Goal: Task Accomplishment & Management: Complete application form

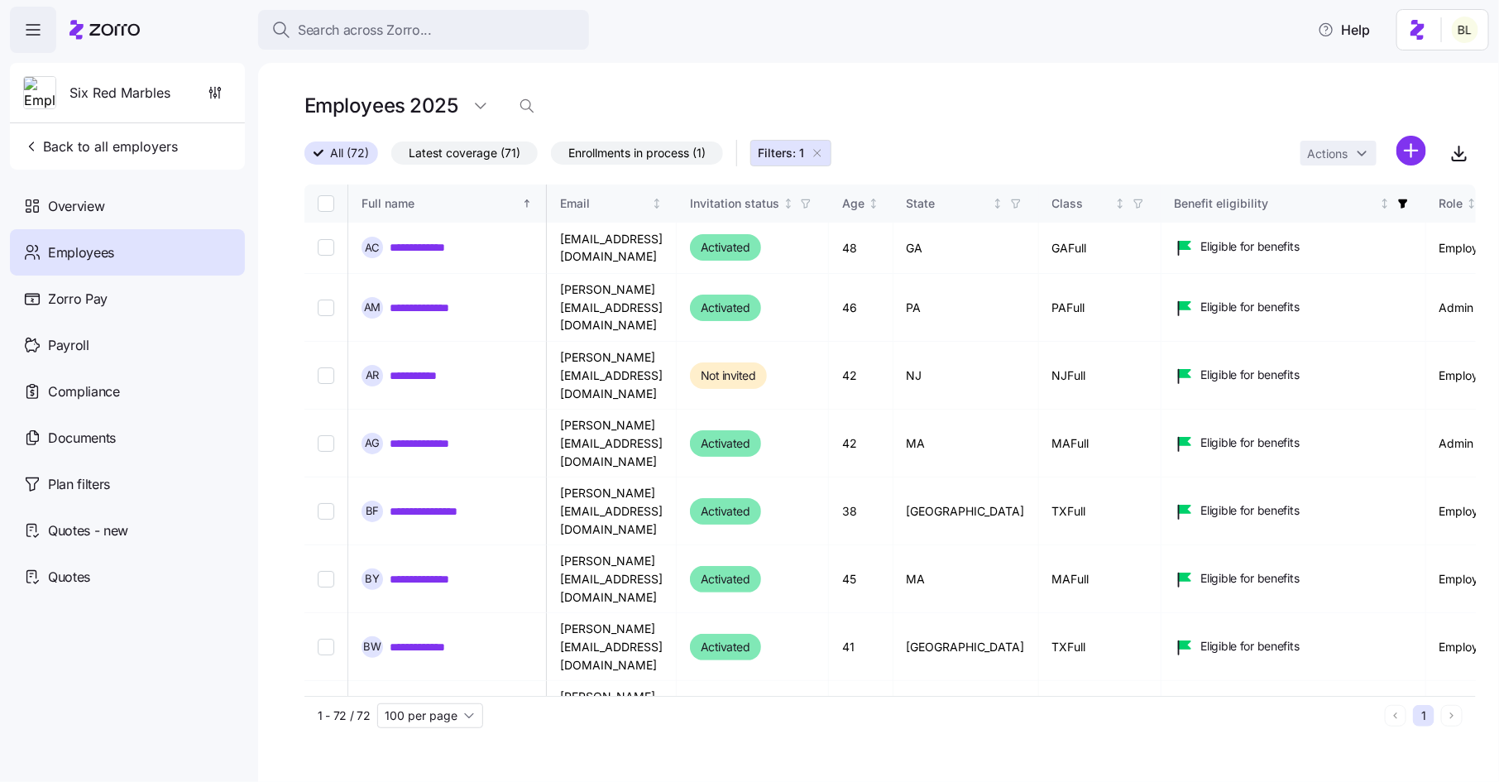
scroll to position [3025, 523]
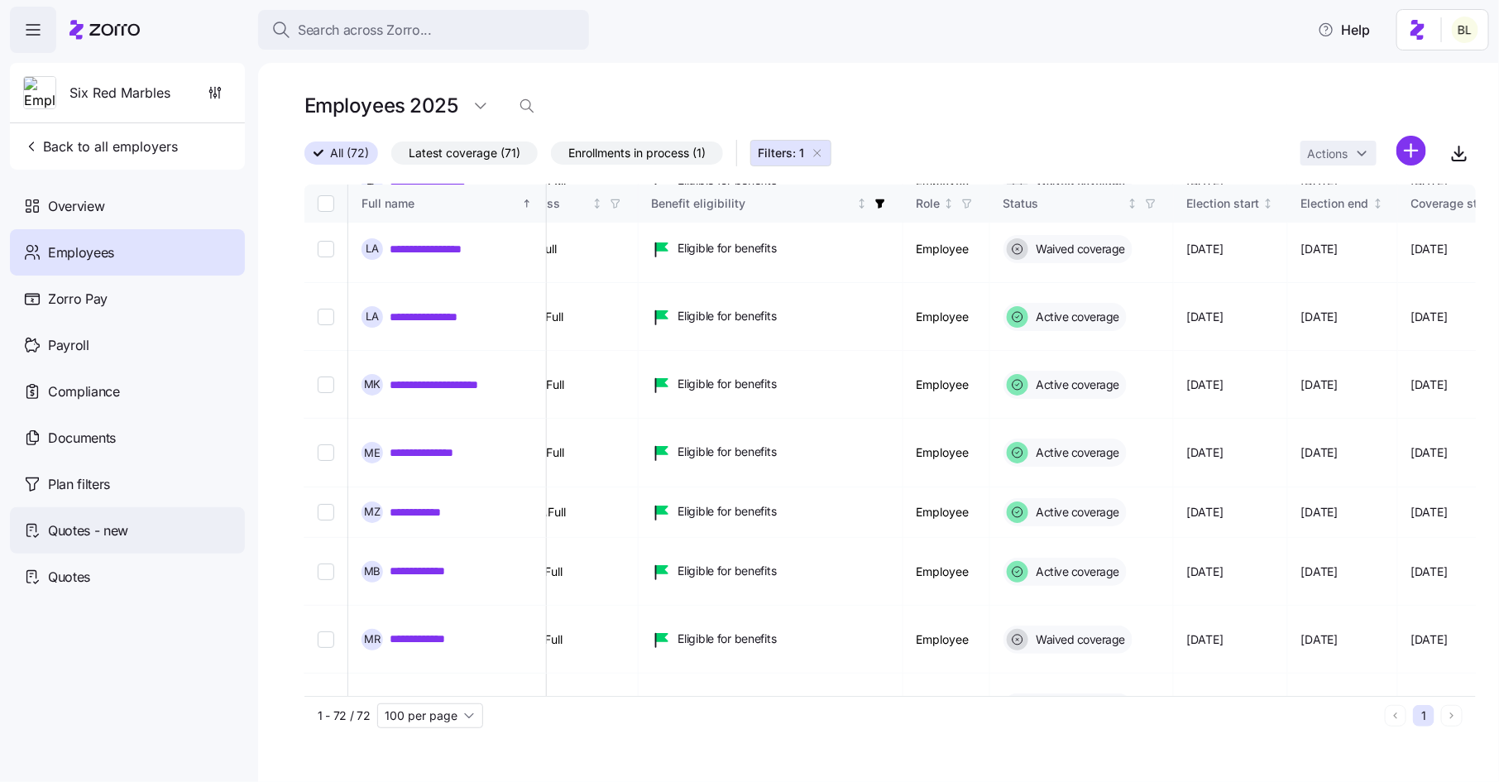
click at [150, 532] on div "Quotes - new" at bounding box center [127, 530] width 235 height 46
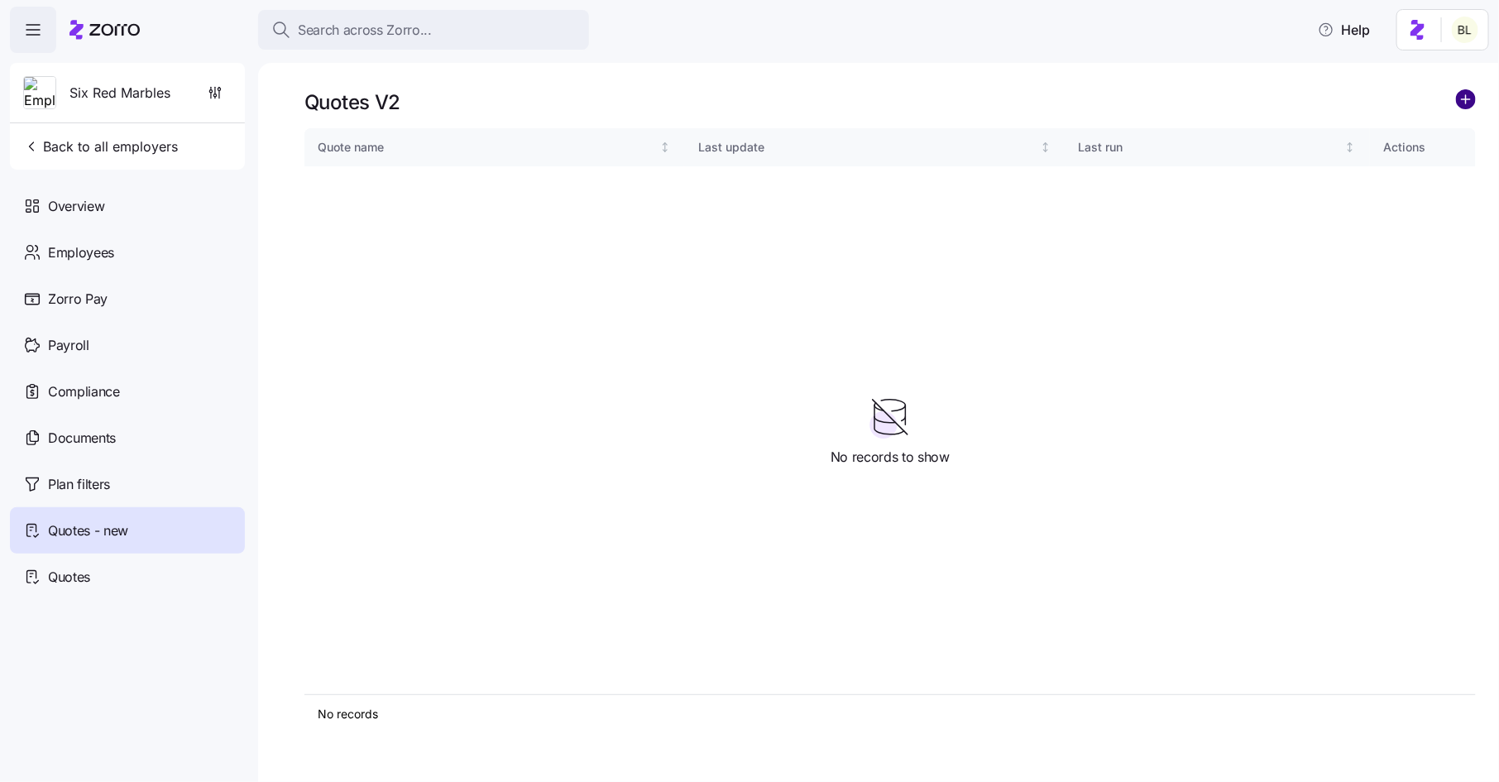
click at [1462, 97] on circle "add icon" at bounding box center [1465, 99] width 18 height 18
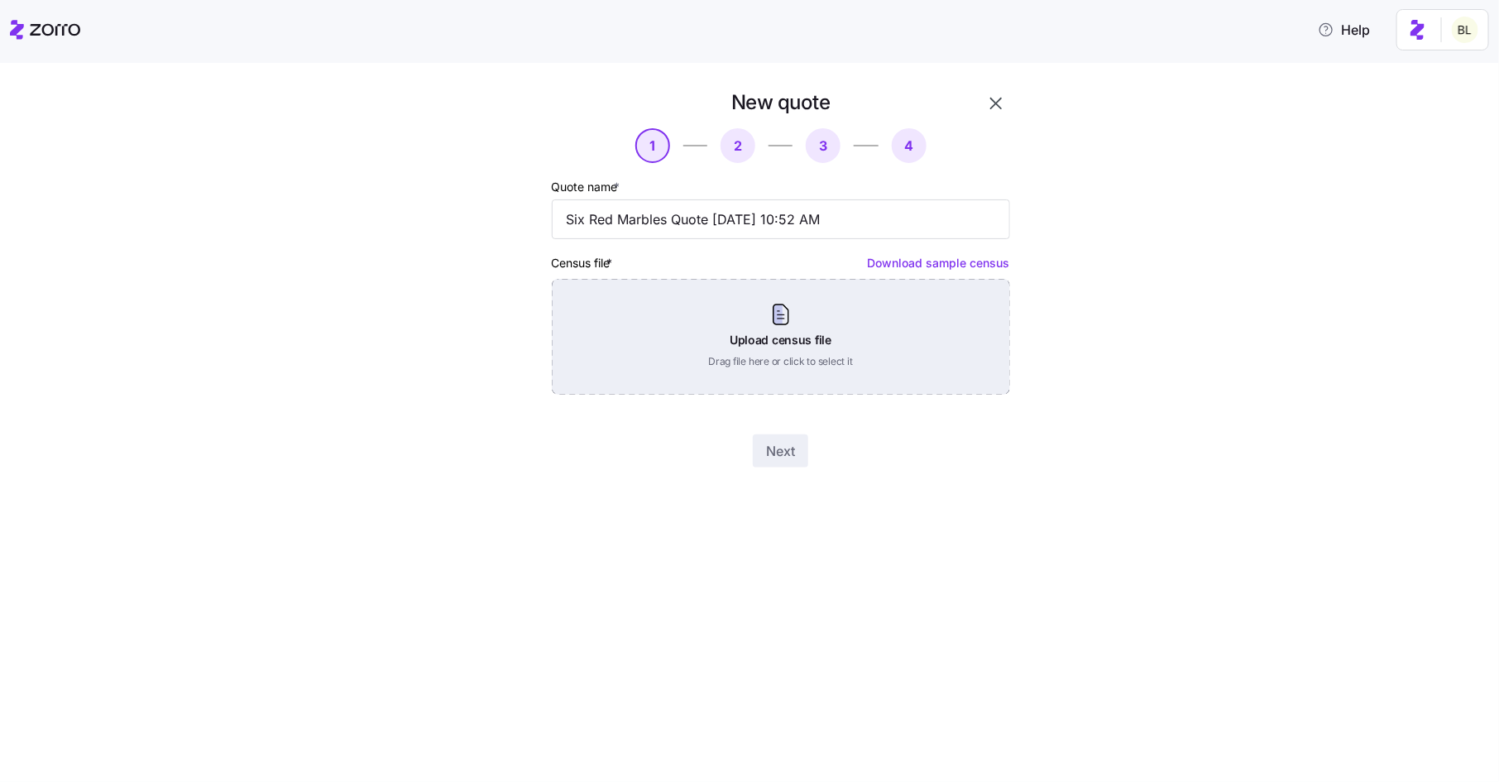
click at [816, 309] on div "Upload census file Drag file here or click to select it" at bounding box center [781, 337] width 458 height 116
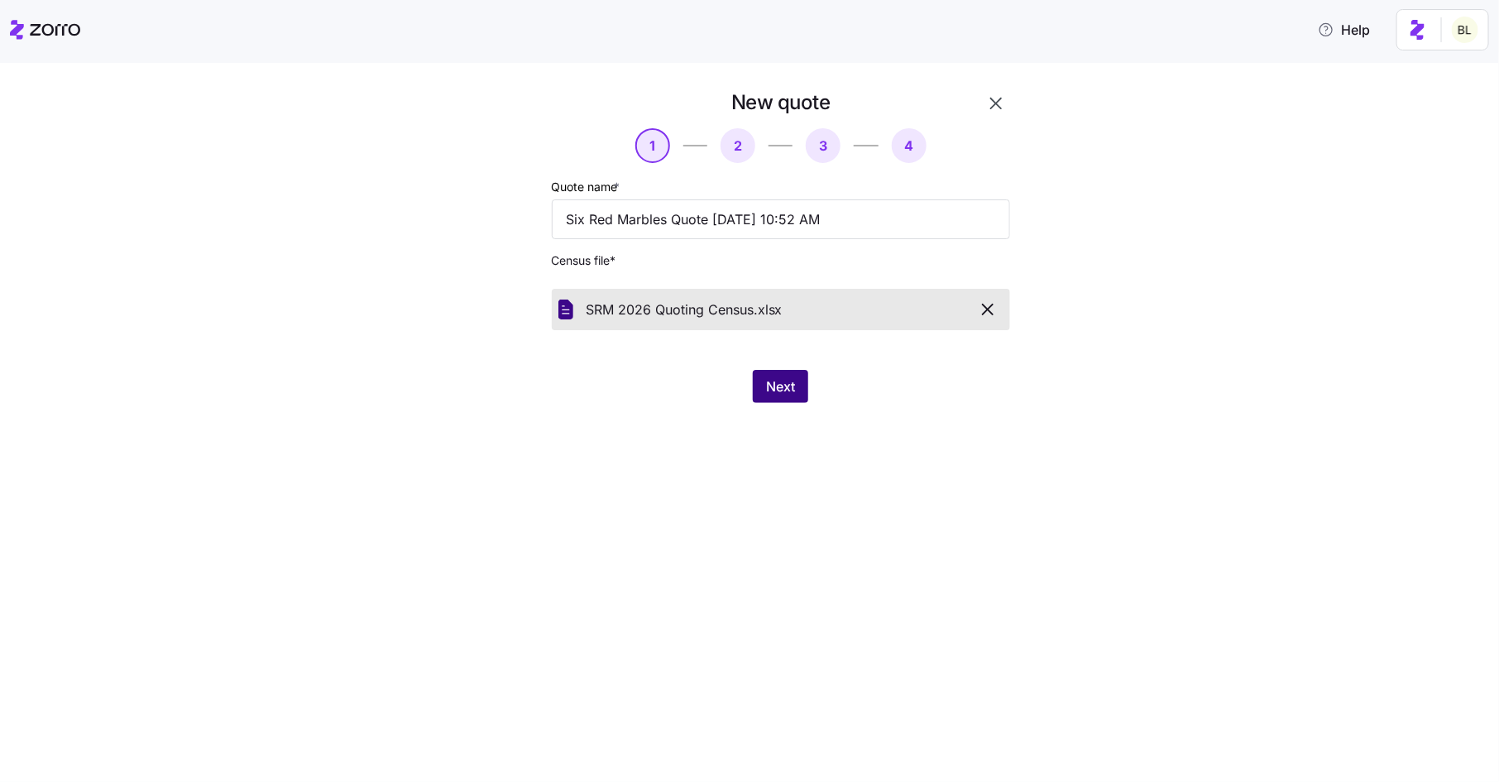
click at [789, 389] on span "Next" at bounding box center [780, 386] width 29 height 20
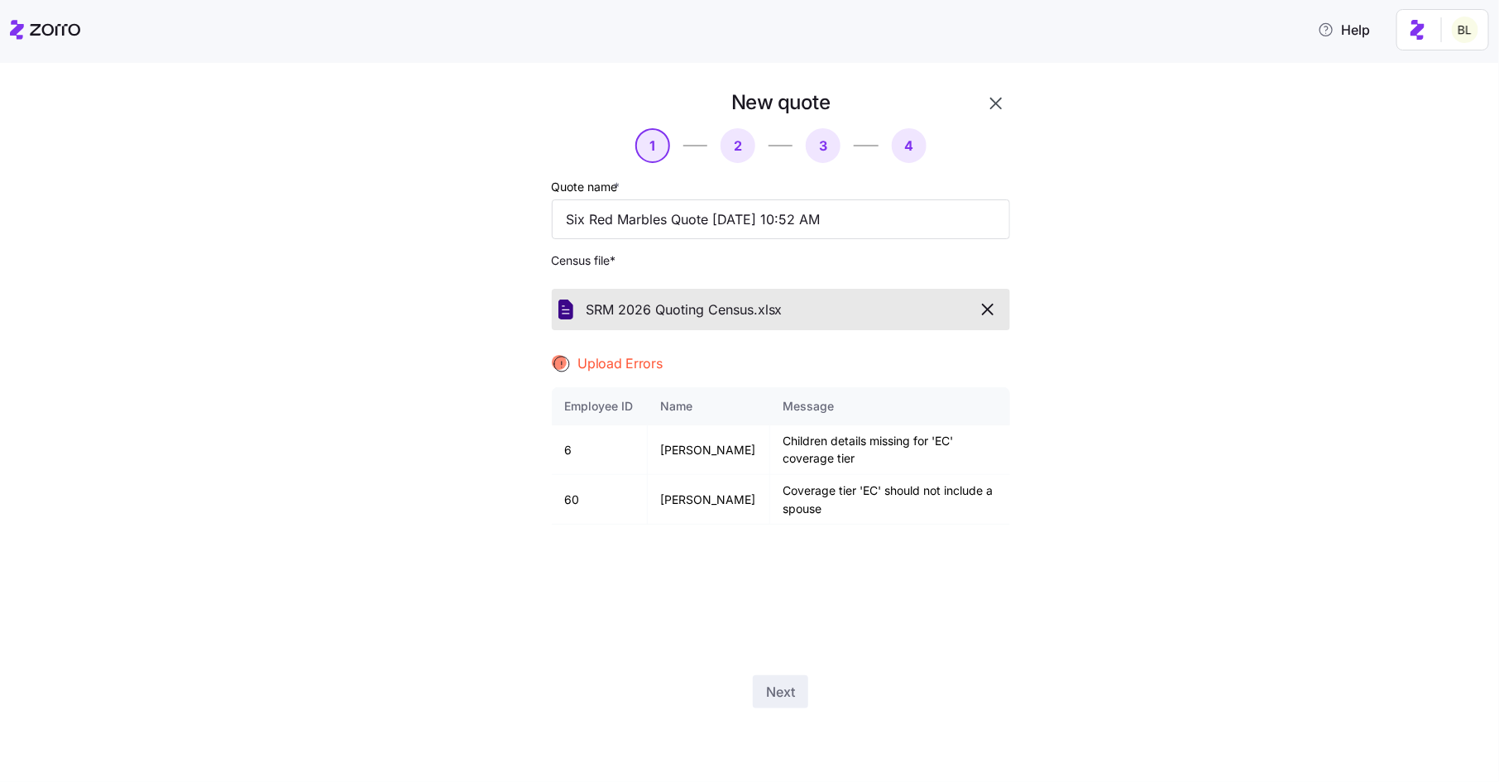
click at [992, 297] on button "button" at bounding box center [988, 309] width 31 height 28
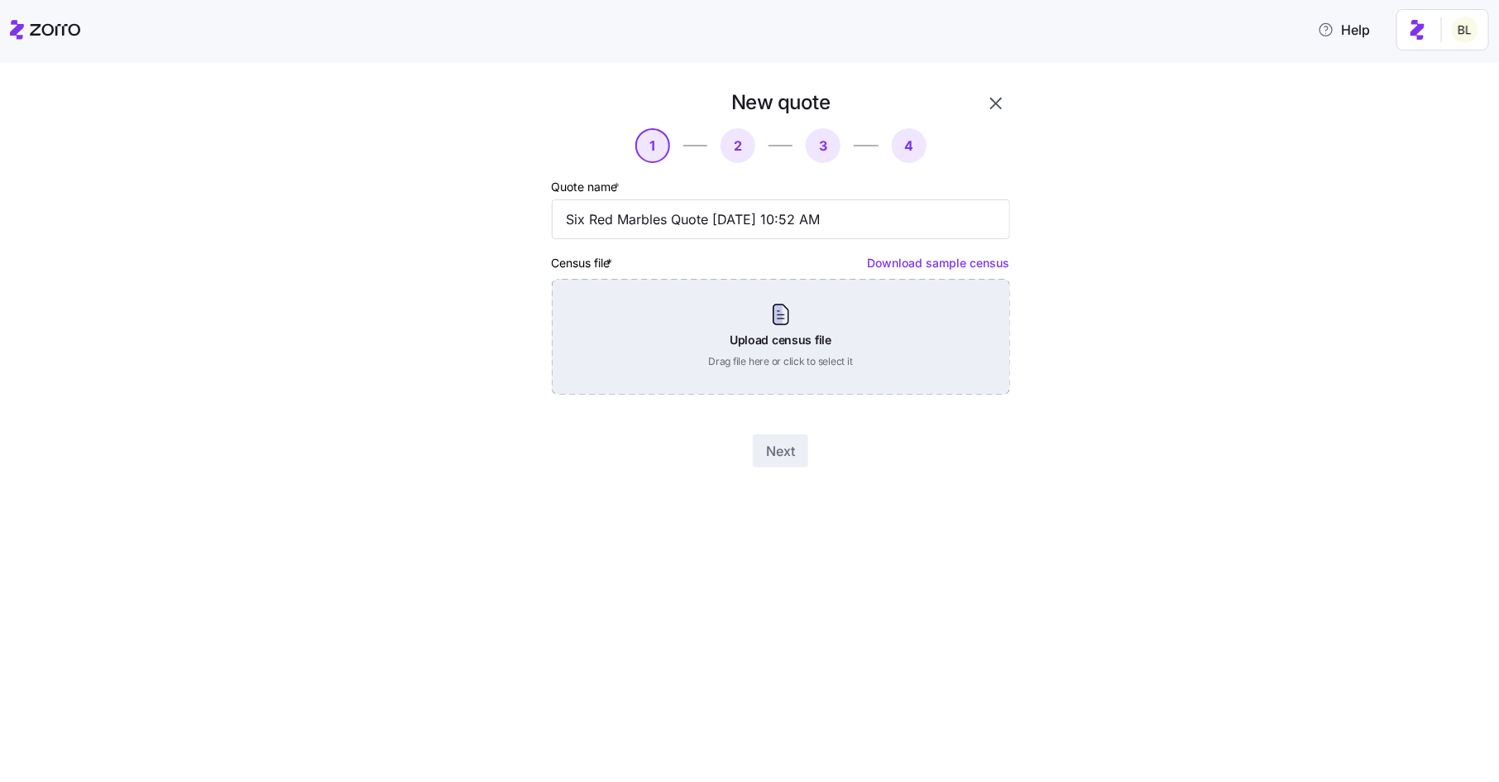
click at [876, 380] on div "Upload census file Drag file here or click to select it" at bounding box center [781, 337] width 458 height 116
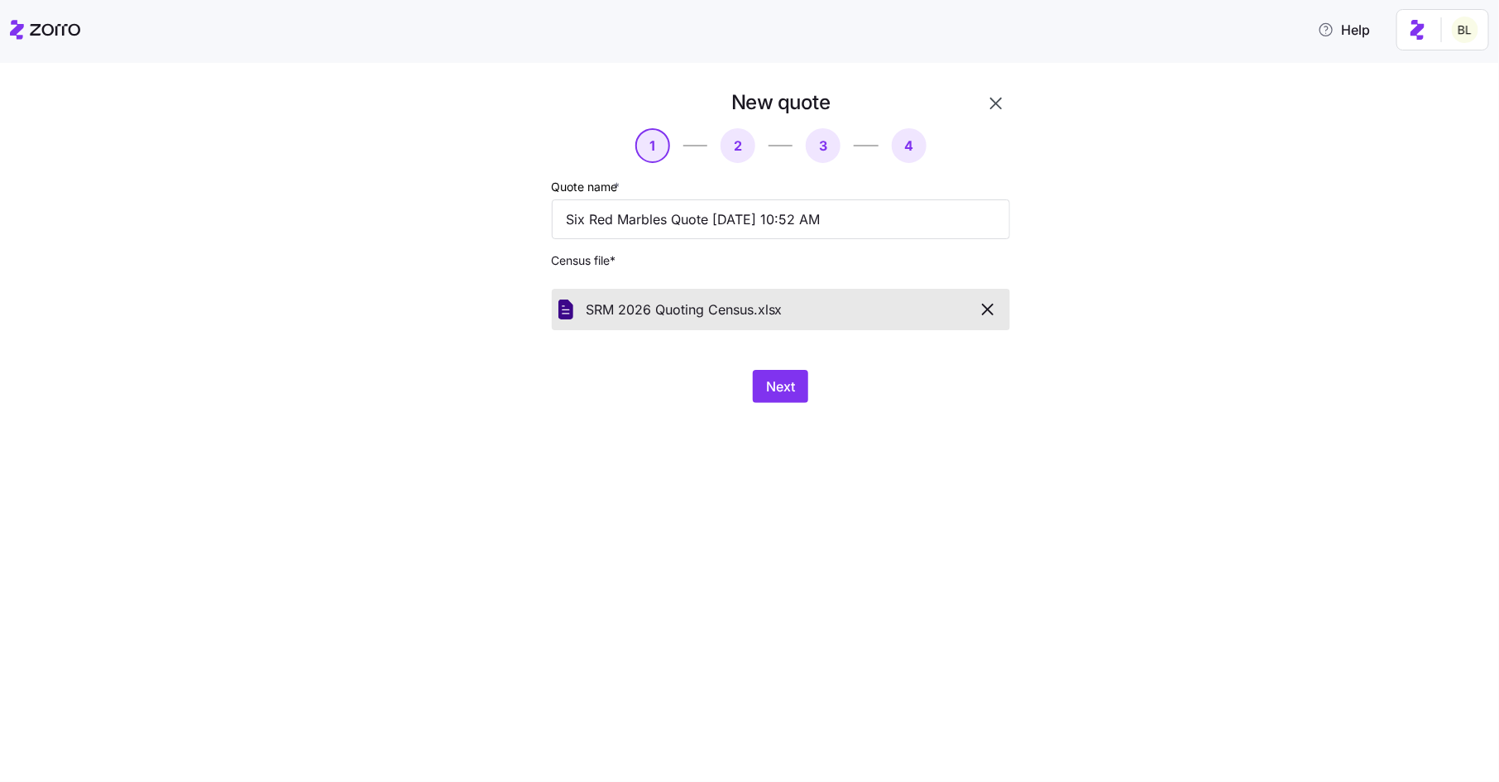
click at [785, 366] on div "New quote 1 2 3 4 Quote name * Six Red Marbles Quote [DATE] 10:52 AM Census fil…" at bounding box center [780, 246] width 471 height 327
click at [782, 379] on span "Next" at bounding box center [780, 386] width 29 height 20
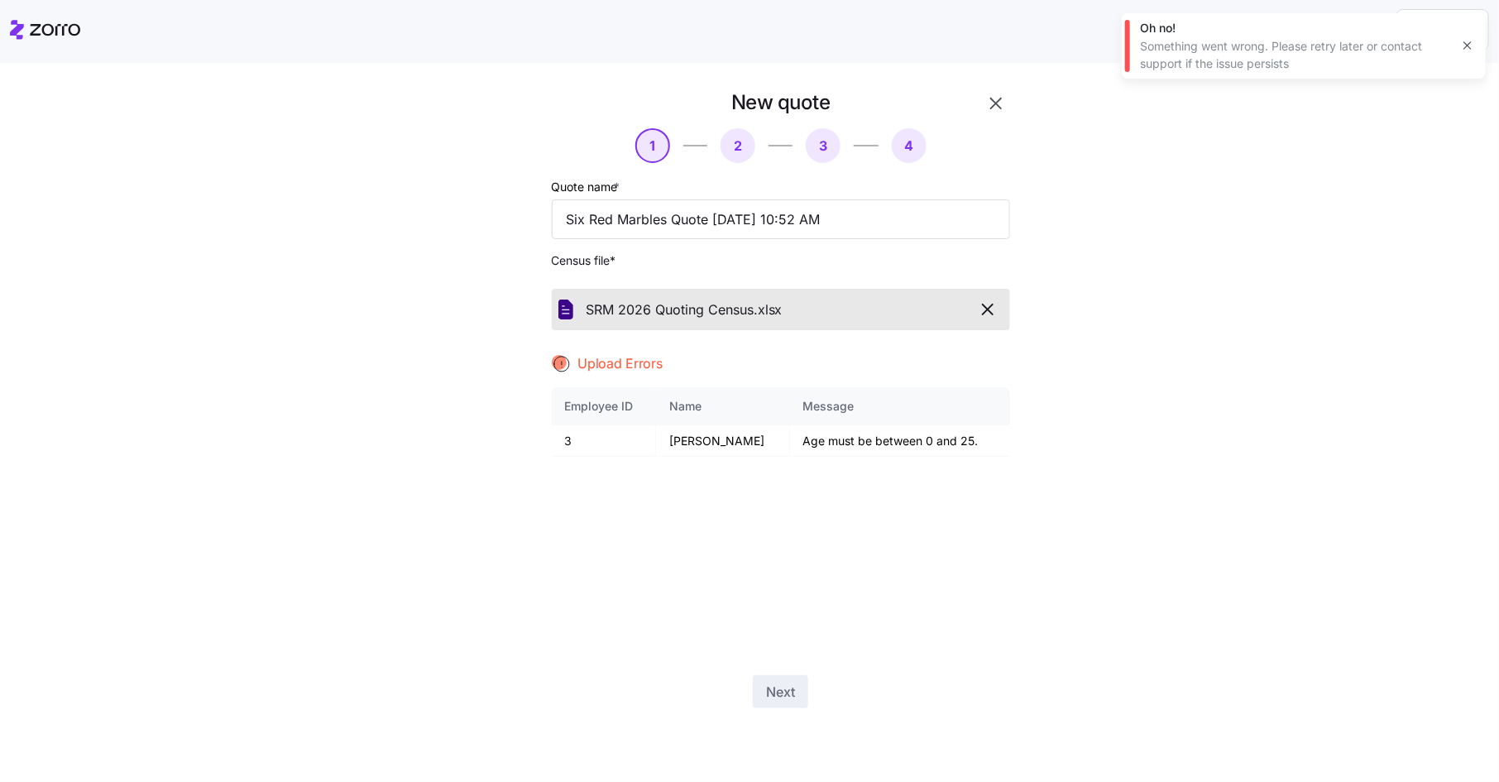
click at [1471, 43] on icon "button" at bounding box center [1467, 45] width 13 height 13
click at [989, 307] on icon "button" at bounding box center [988, 309] width 20 height 20
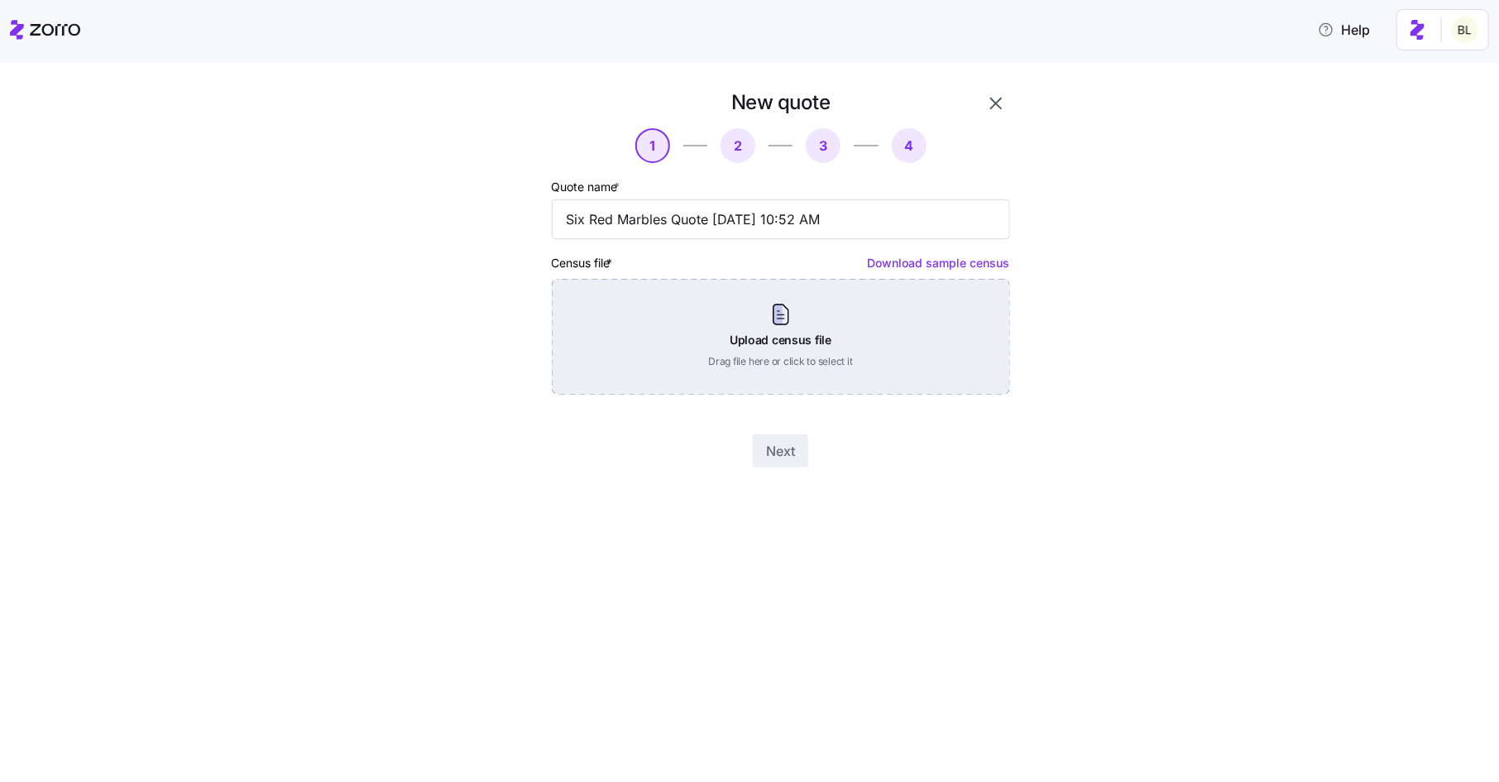
click at [859, 318] on div "Upload census file Drag file here or click to select it" at bounding box center [781, 337] width 458 height 116
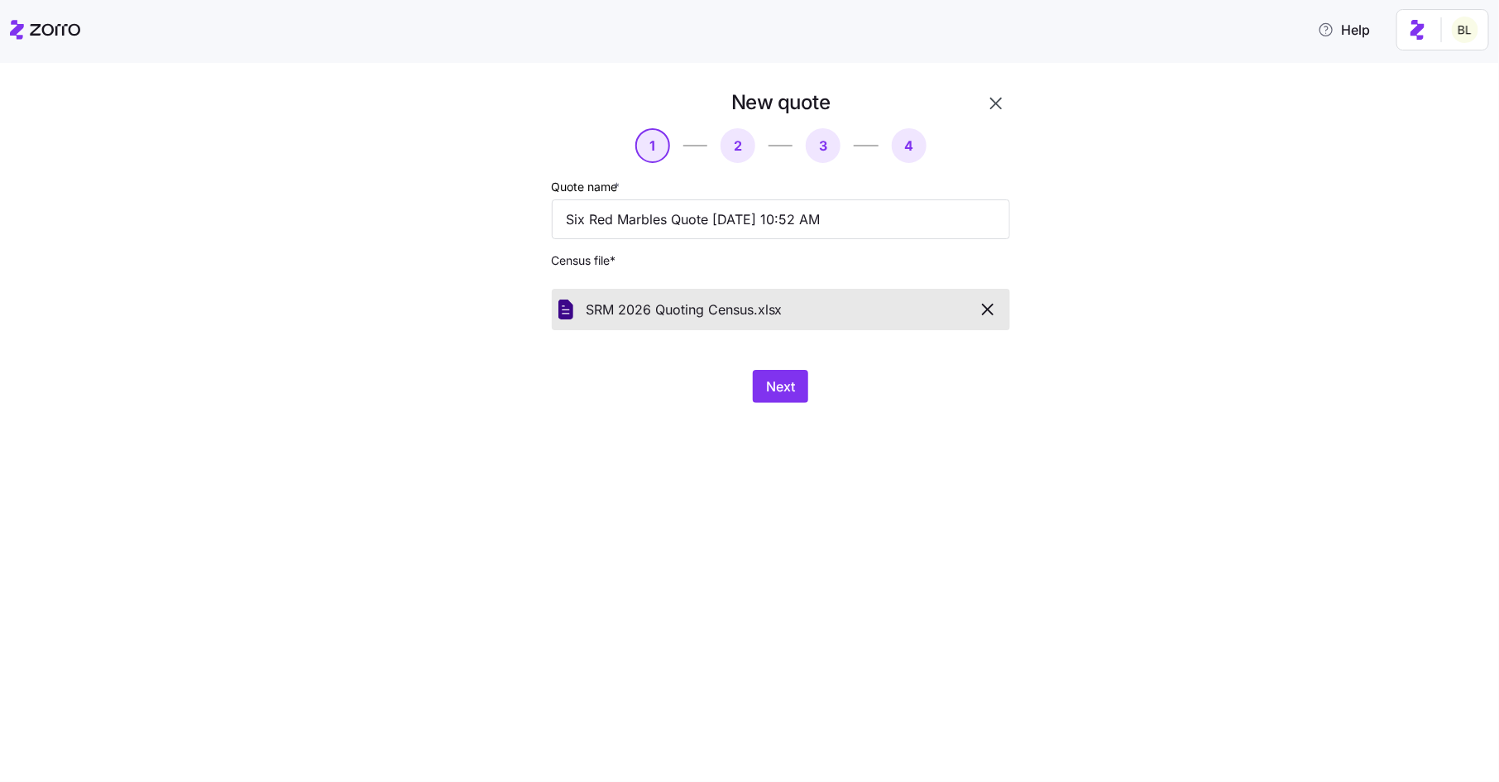
click at [997, 308] on span "button" at bounding box center [987, 309] width 29 height 20
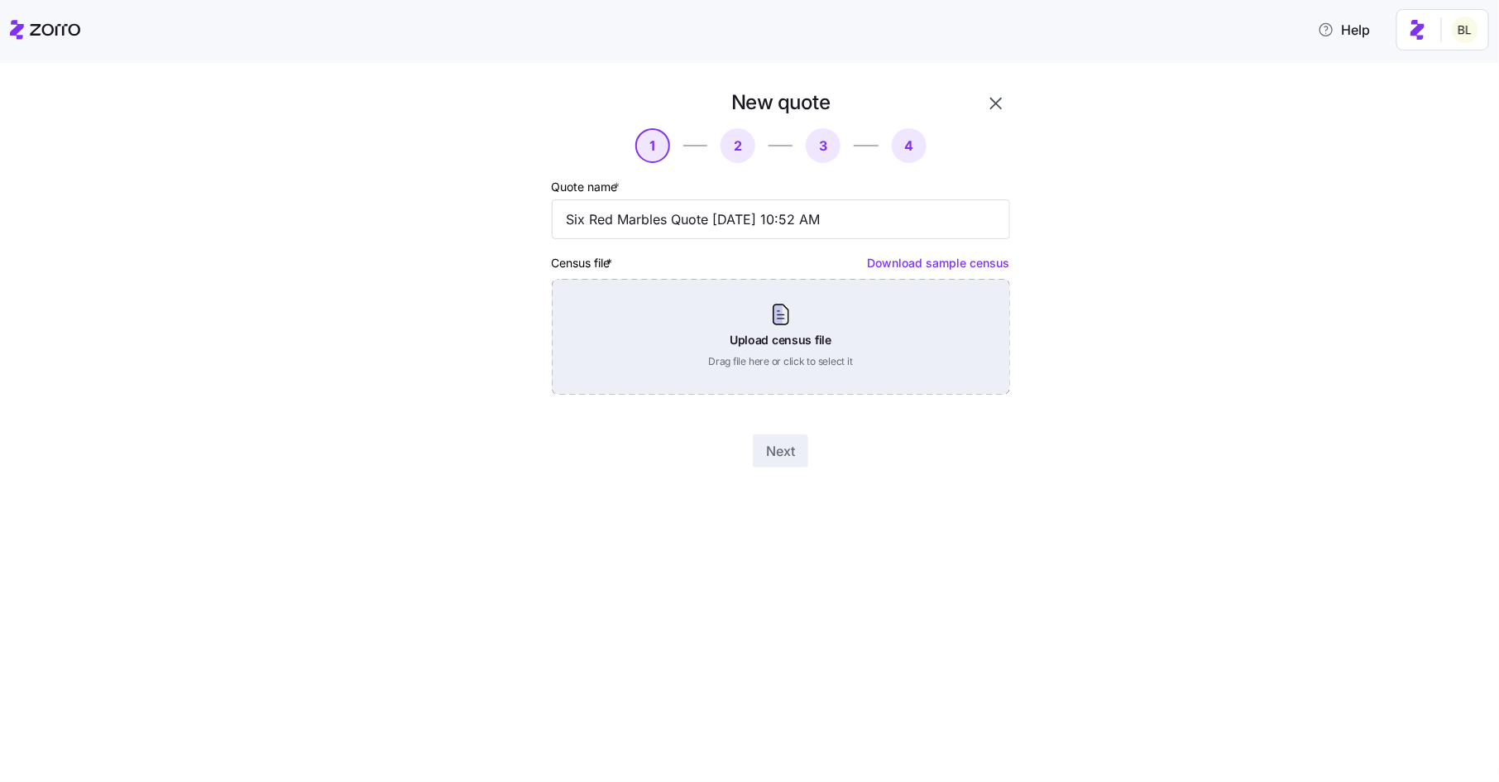
click at [812, 324] on div "Upload census file Drag file here or click to select it" at bounding box center [781, 337] width 458 height 116
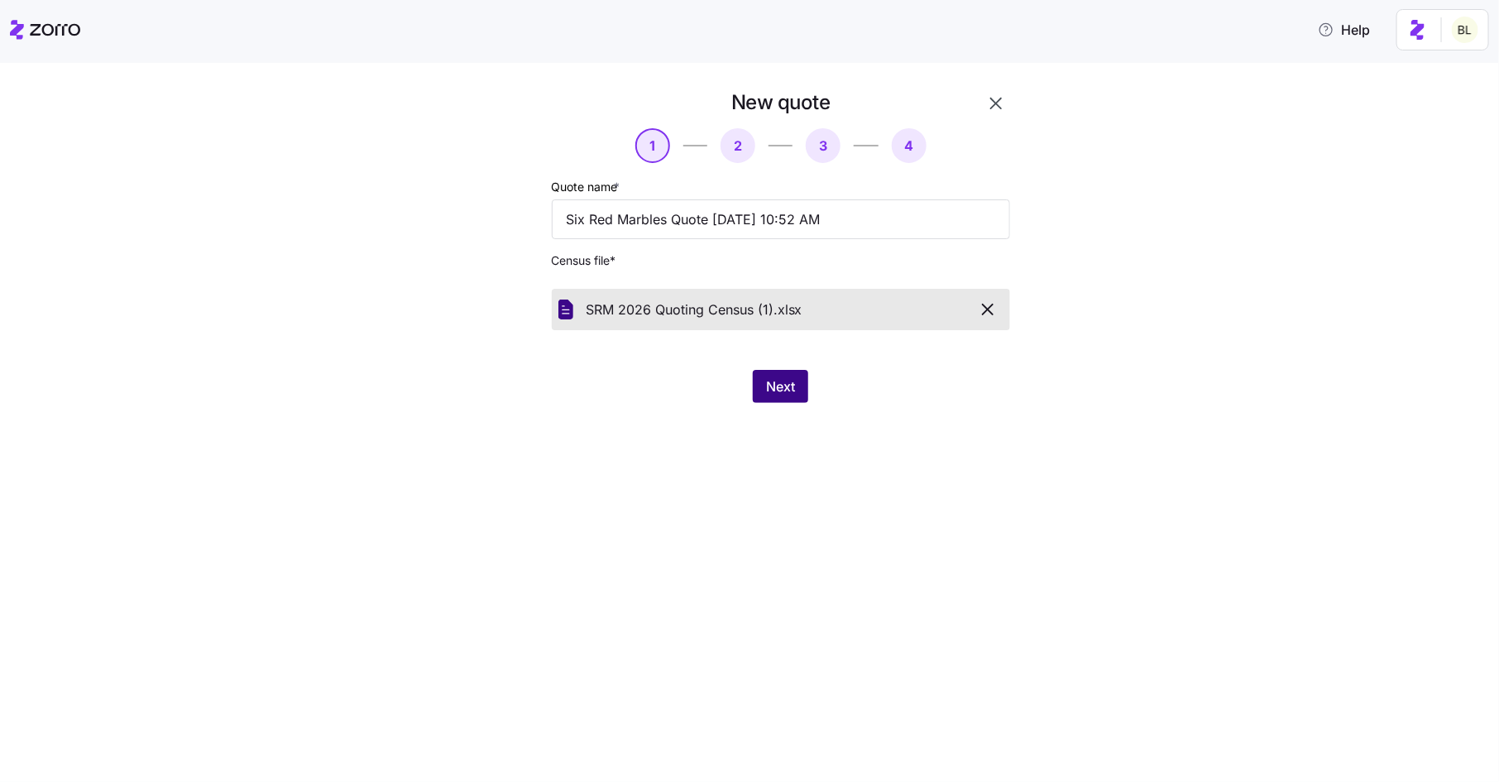
click at [771, 379] on span "Next" at bounding box center [780, 386] width 29 height 20
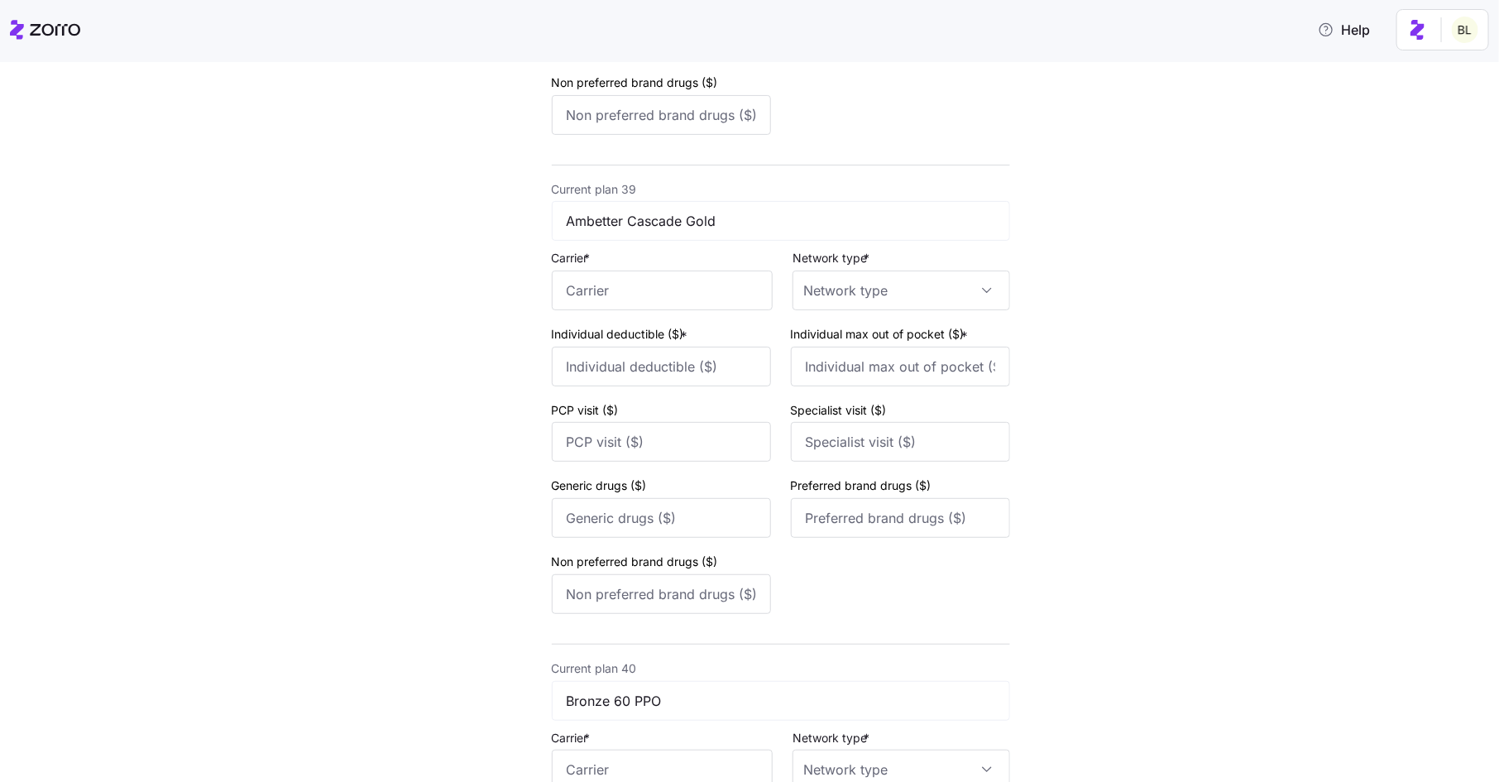
scroll to position [20767, 0]
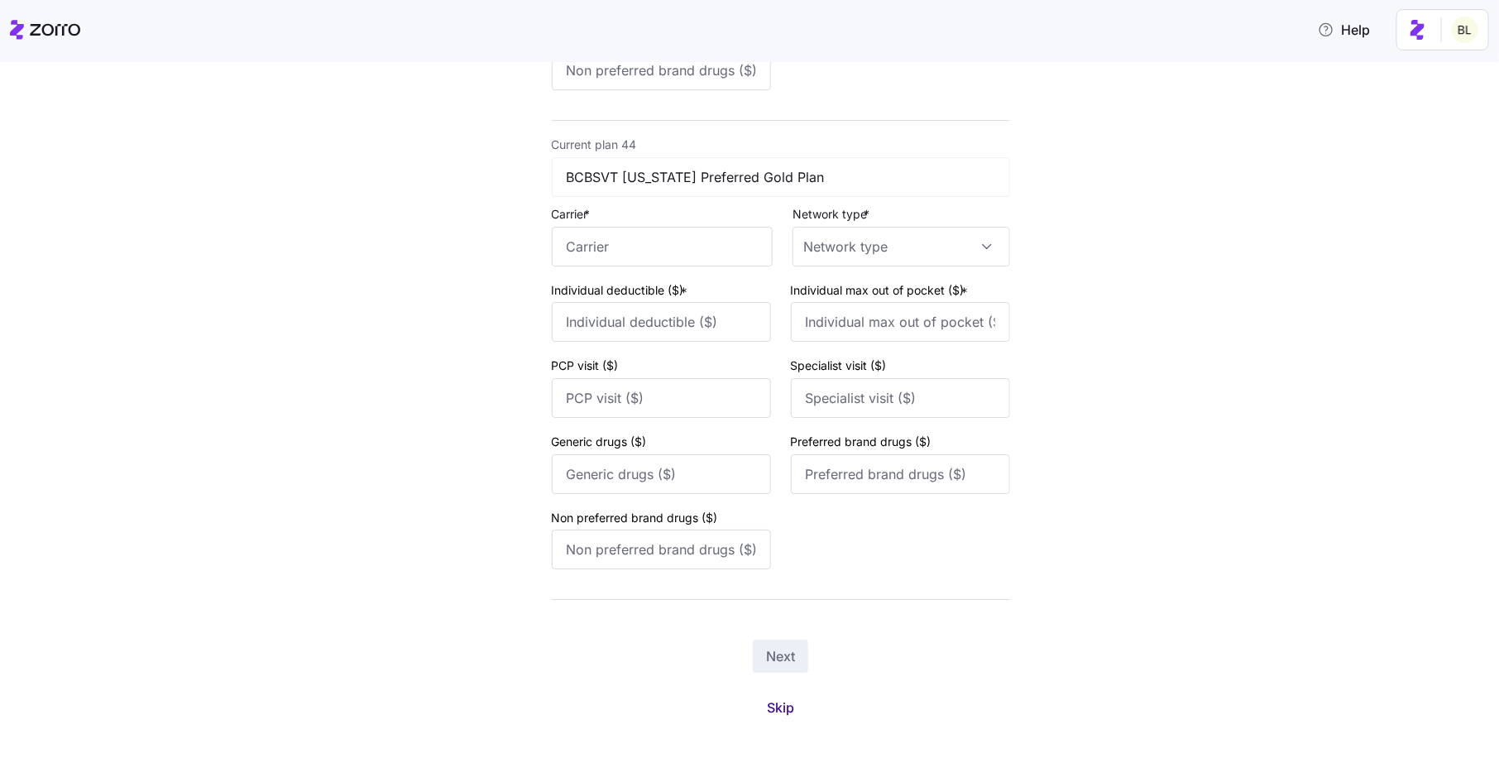
click at [789, 706] on span "Skip" at bounding box center [780, 707] width 27 height 20
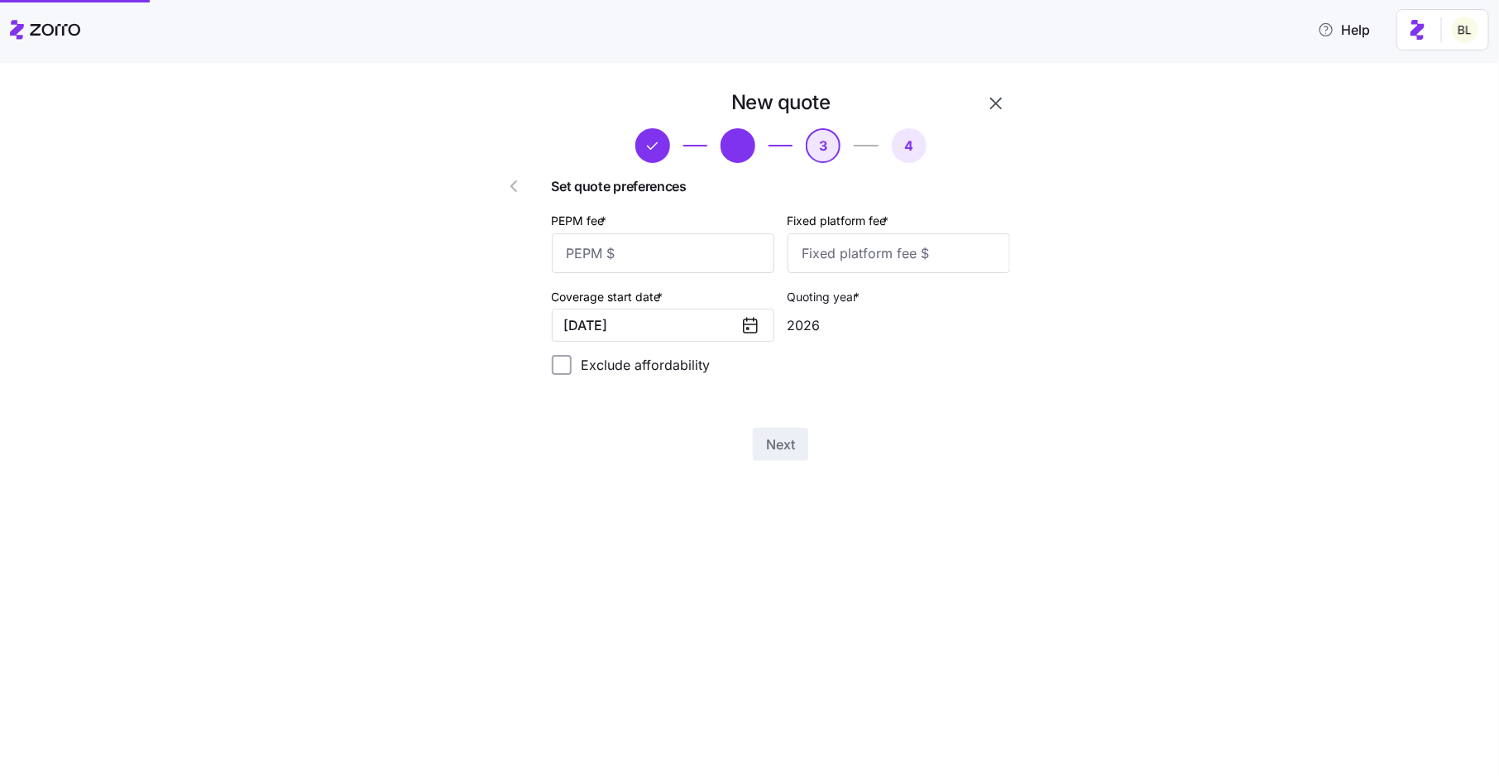
scroll to position [0, 0]
click at [708, 256] on input "PEPM fee *" at bounding box center [663, 253] width 222 height 40
type input "30"
type input "100"
click at [782, 442] on span "Next" at bounding box center [780, 444] width 29 height 20
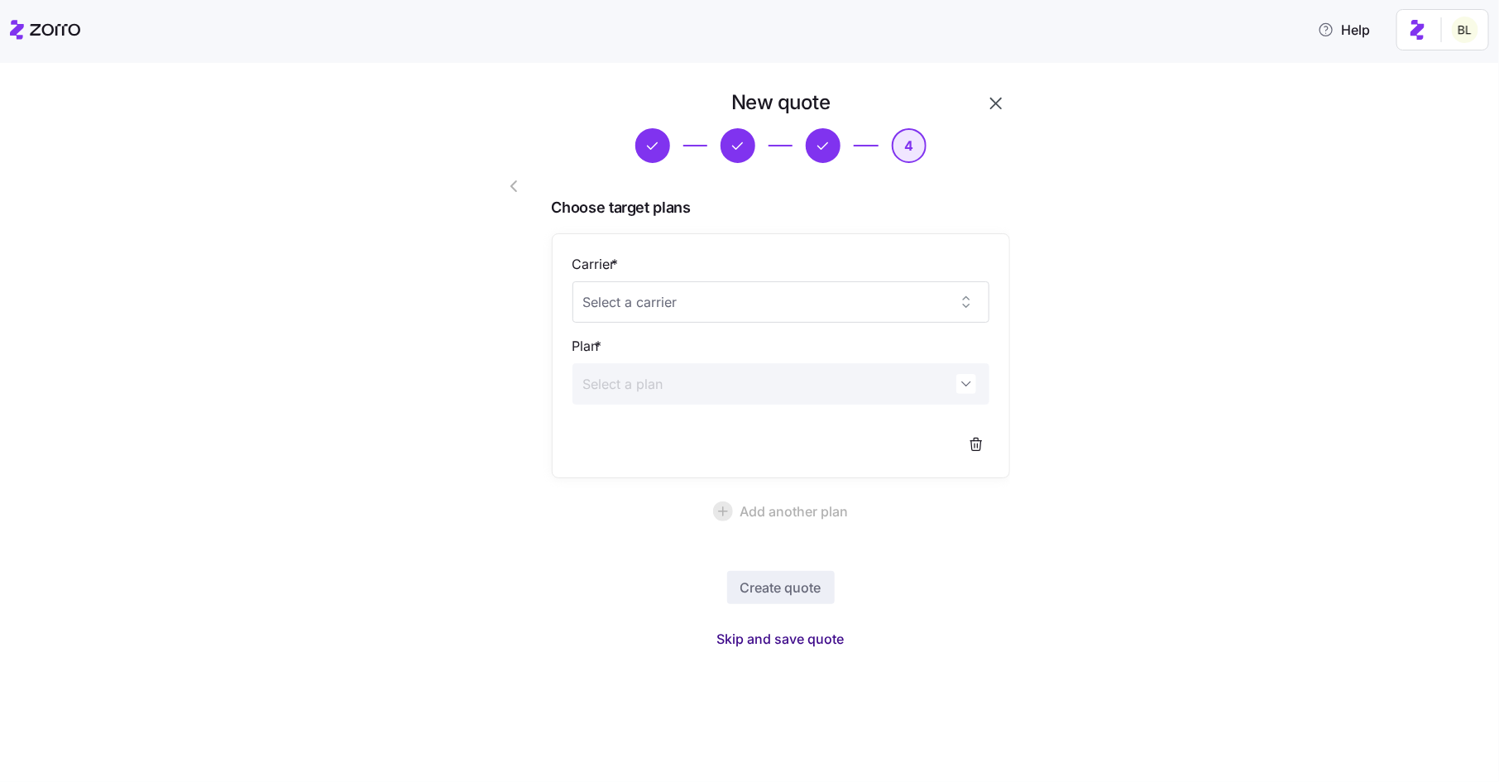
click at [772, 635] on span "Skip and save quote" at bounding box center [780, 639] width 127 height 20
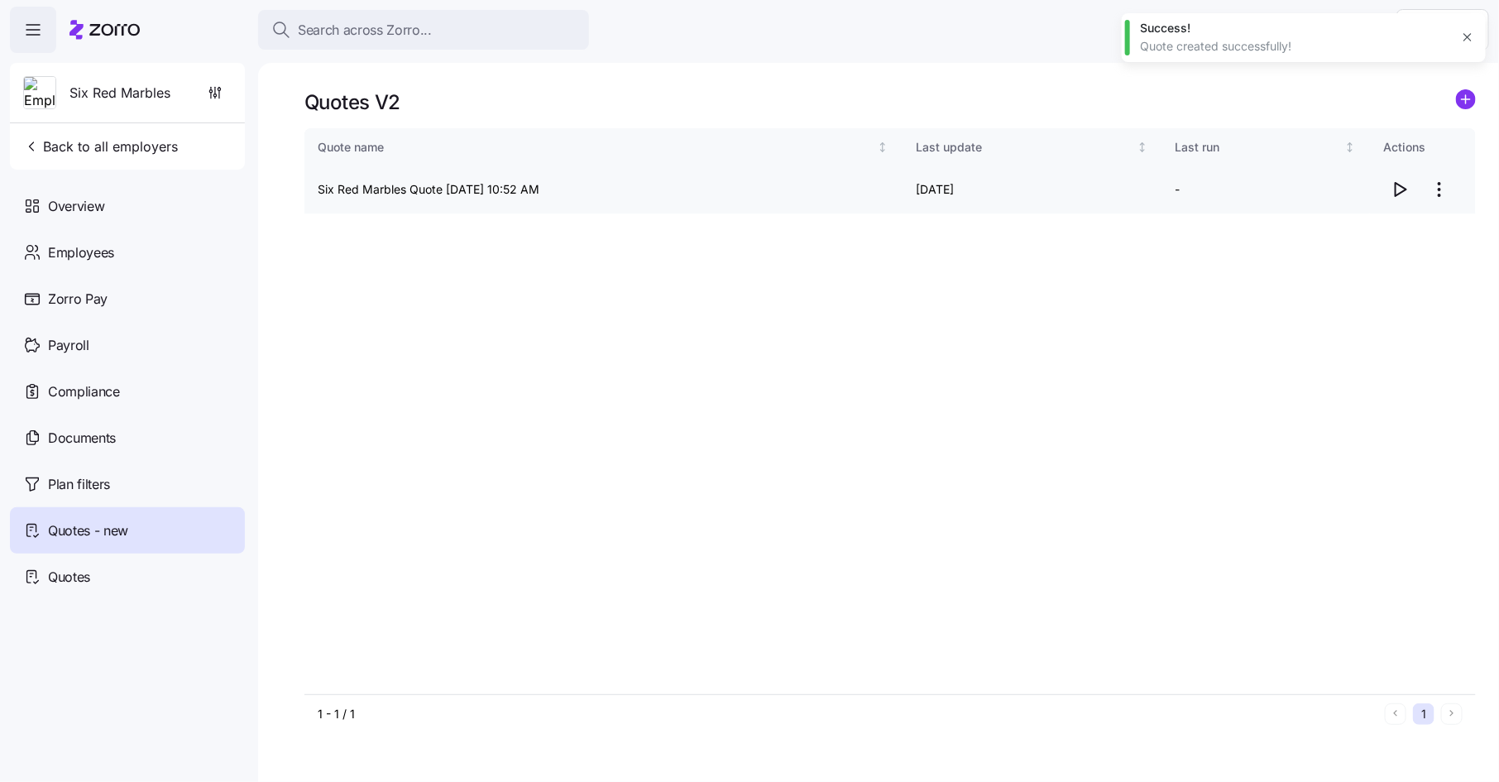
click at [1400, 194] on icon "button" at bounding box center [1399, 189] width 20 height 20
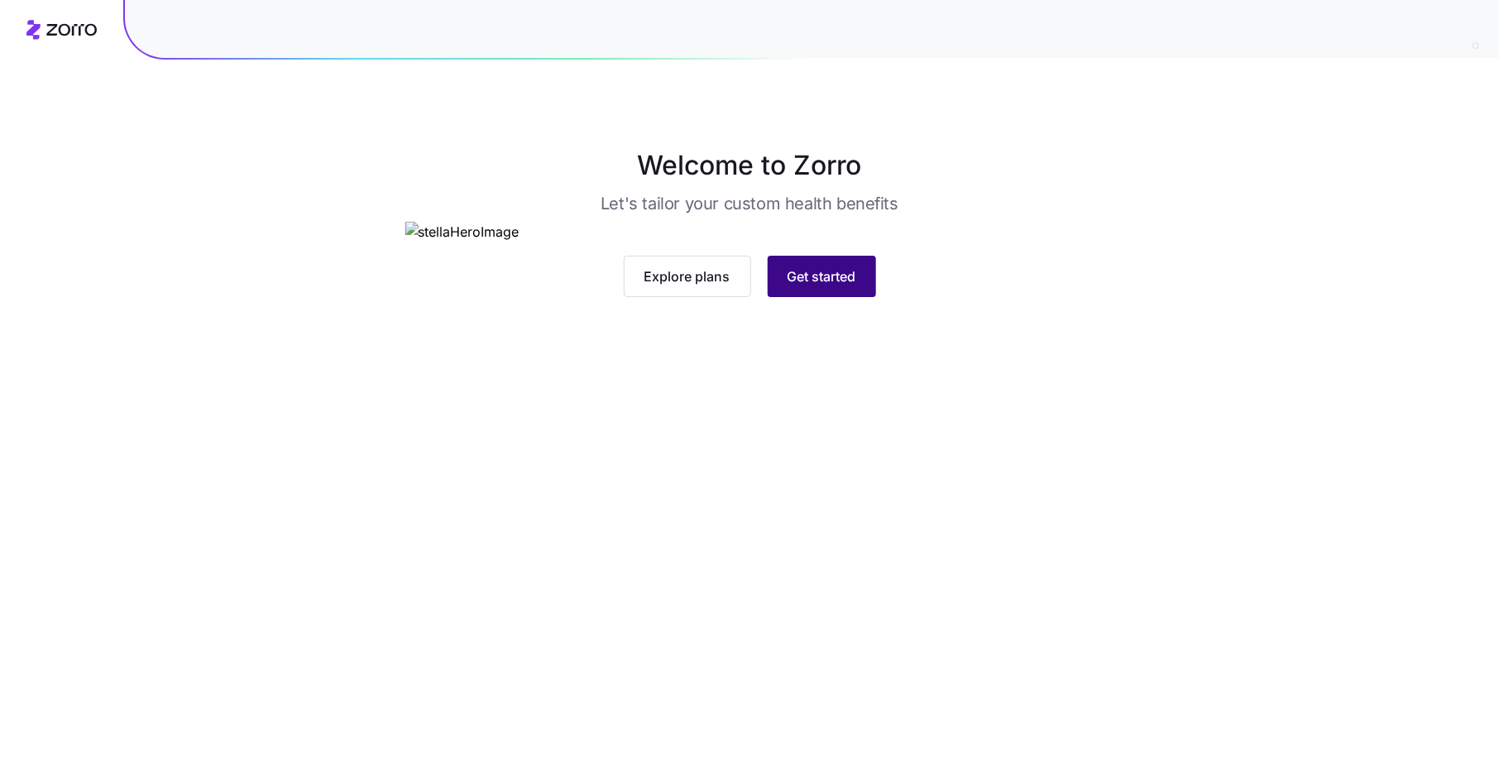
click at [831, 286] on span "Get started" at bounding box center [821, 276] width 69 height 20
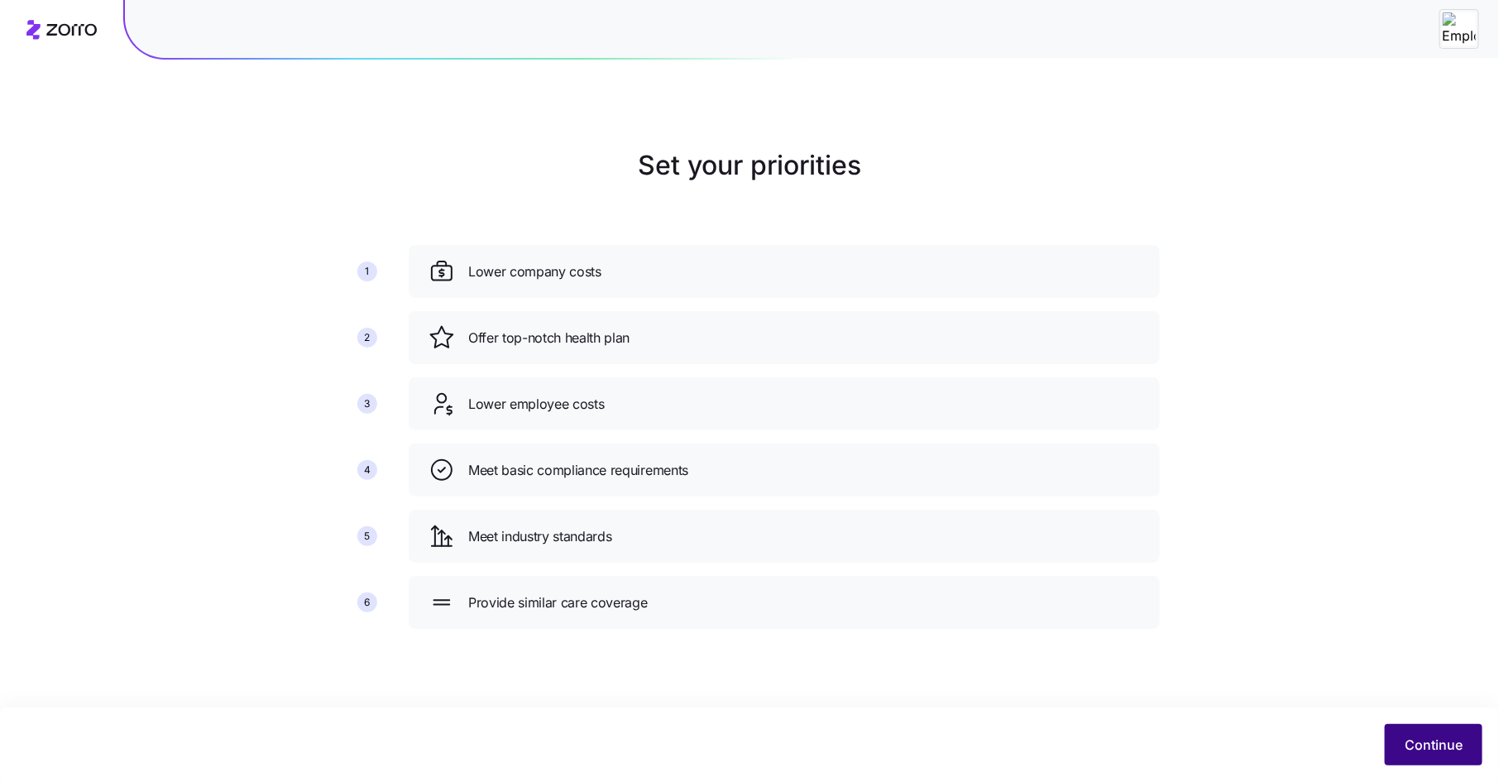
click at [1424, 739] on span "Continue" at bounding box center [1433, 744] width 58 height 20
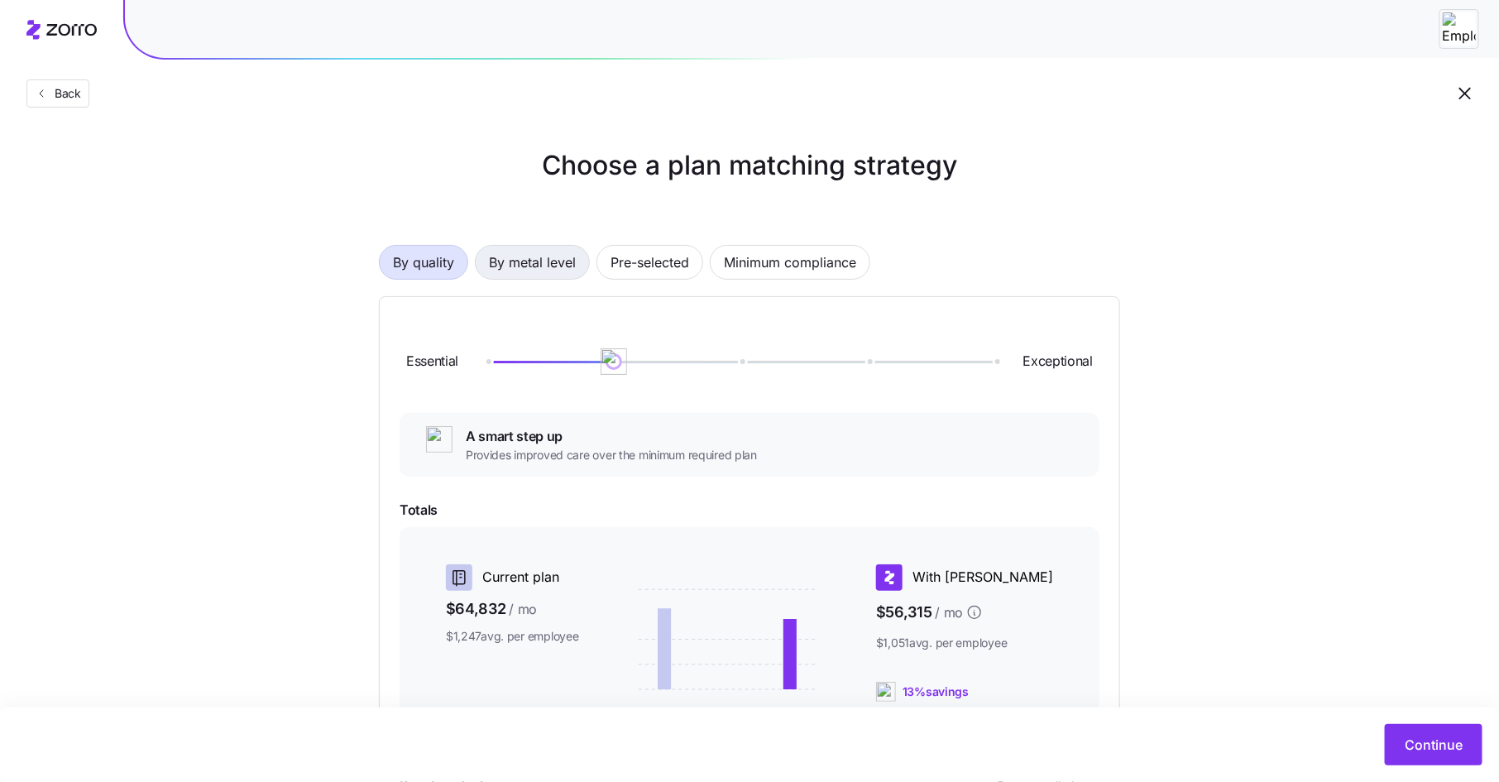
click at [531, 272] on span "By metal level" at bounding box center [532, 262] width 87 height 33
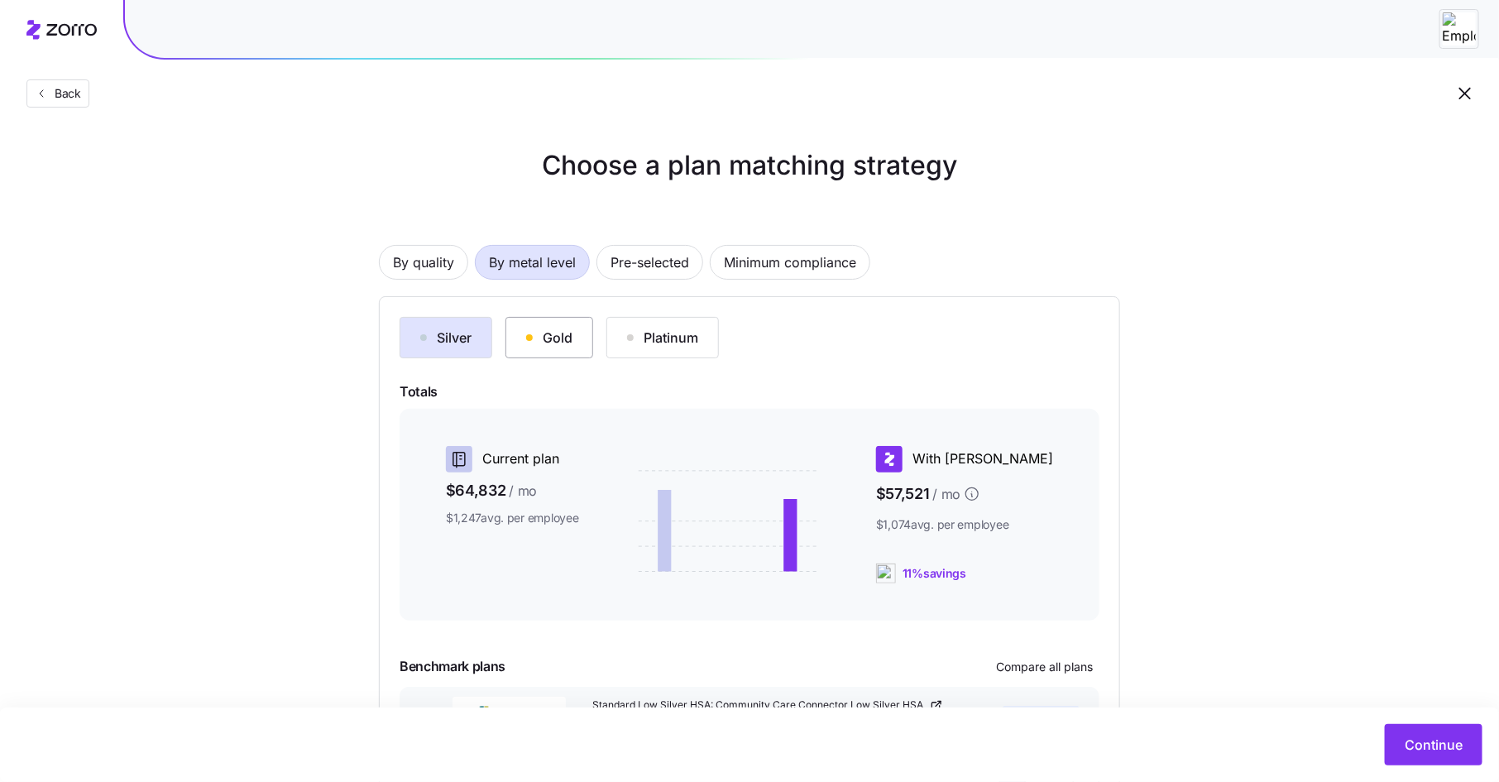
click at [557, 331] on div "Gold" at bounding box center [549, 338] width 46 height 20
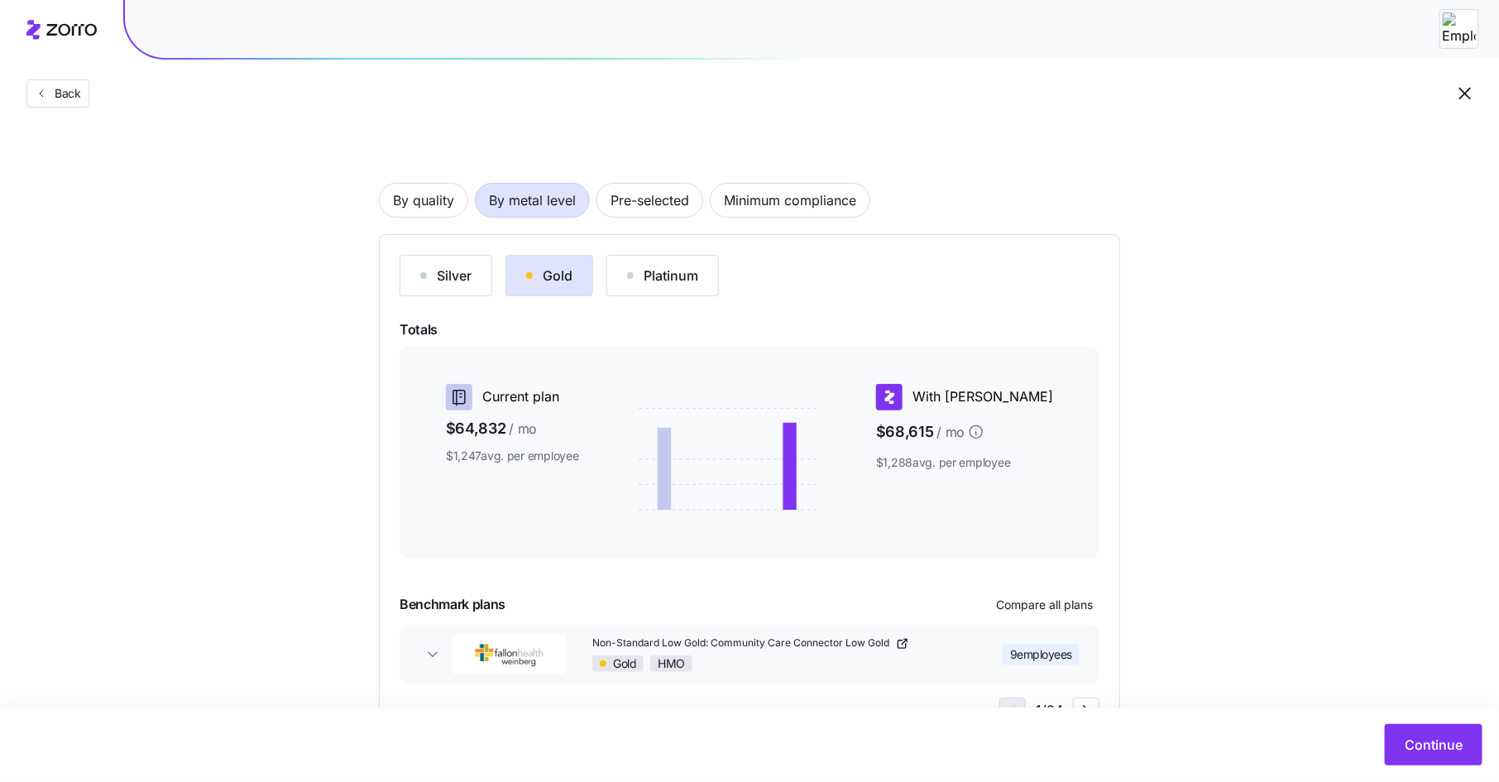
scroll to position [129, 0]
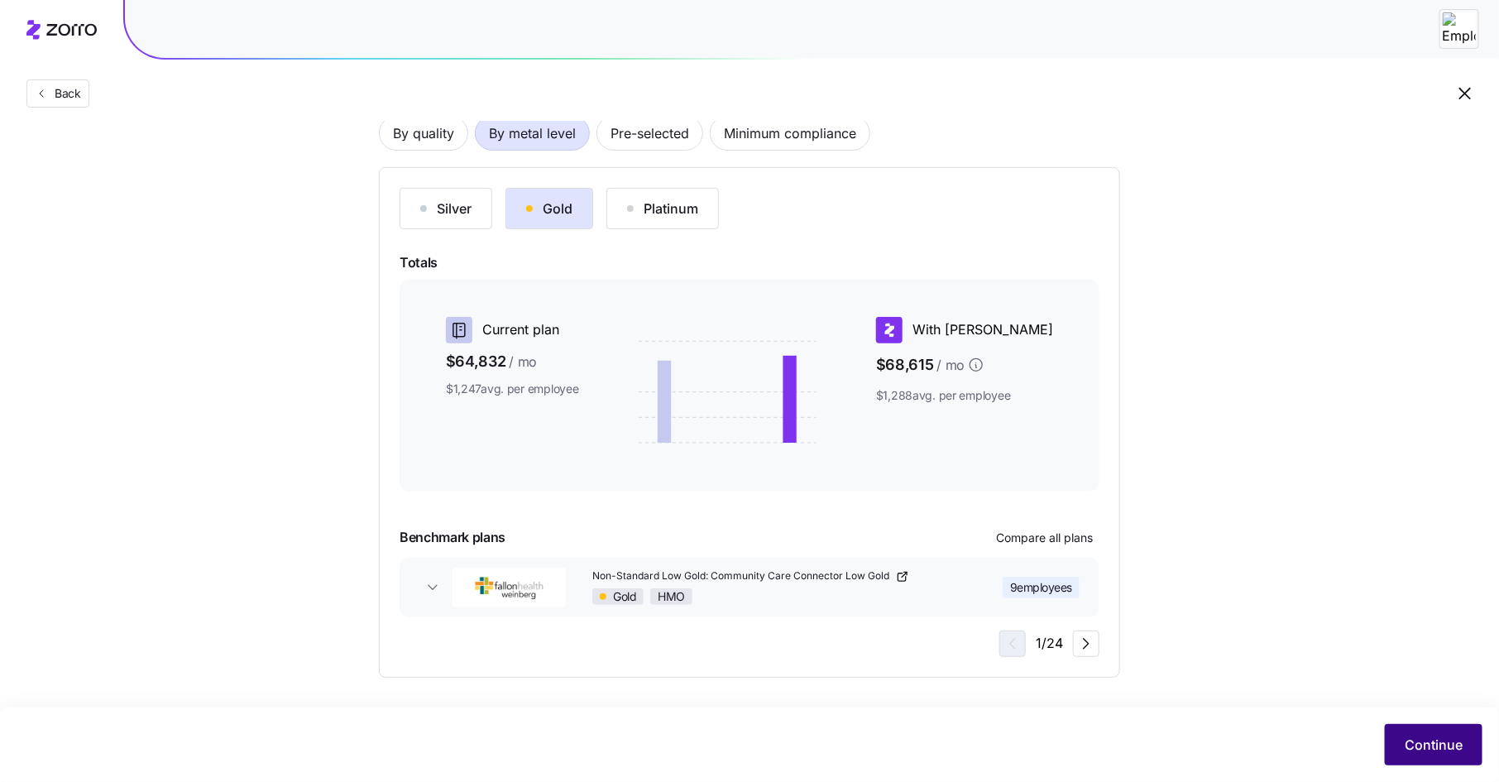
click at [1429, 746] on span "Continue" at bounding box center [1433, 744] width 58 height 20
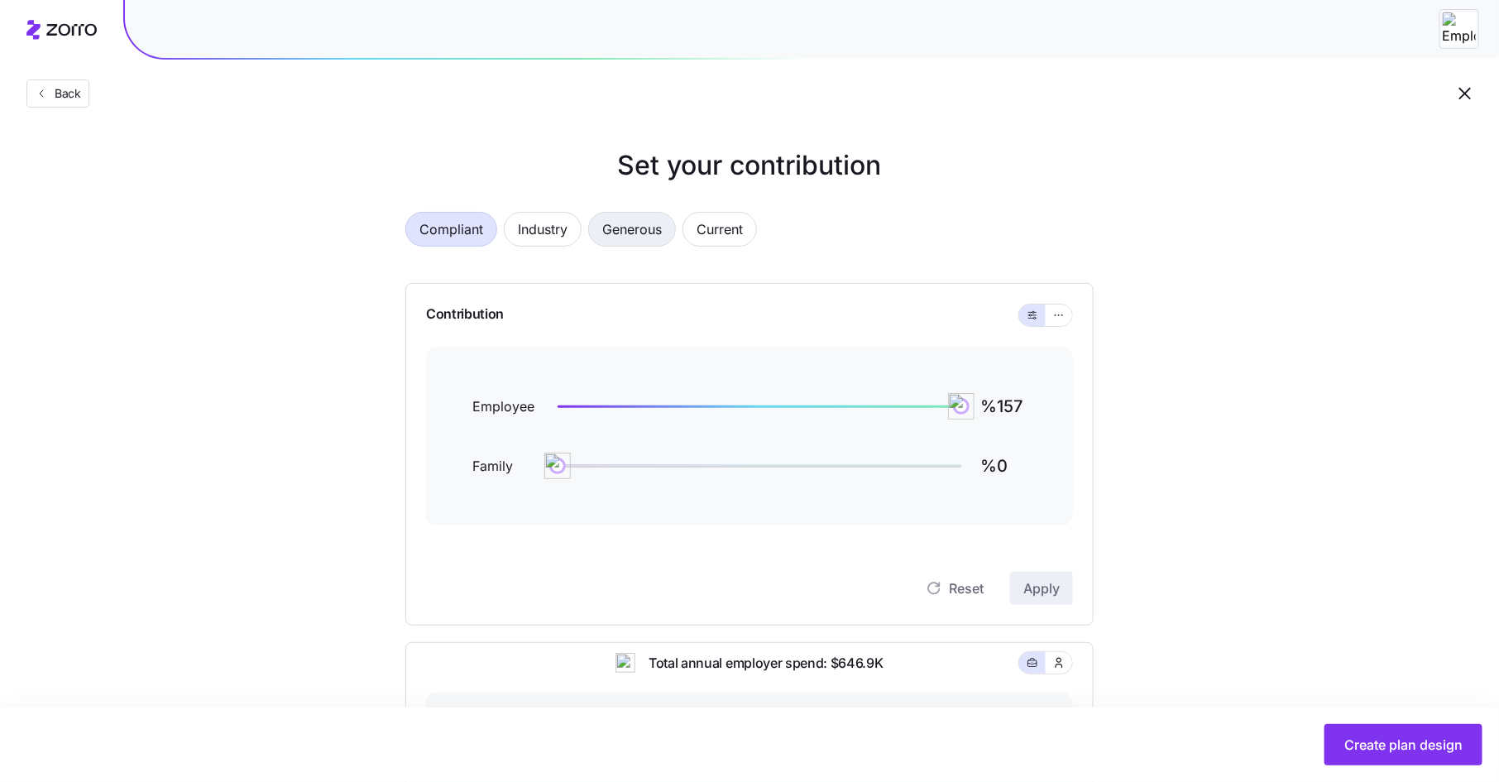
click at [655, 238] on span "Generous" at bounding box center [632, 229] width 60 height 33
type input "%197"
type input "%69"
click at [1061, 317] on icon "button" at bounding box center [1059, 315] width 12 height 20
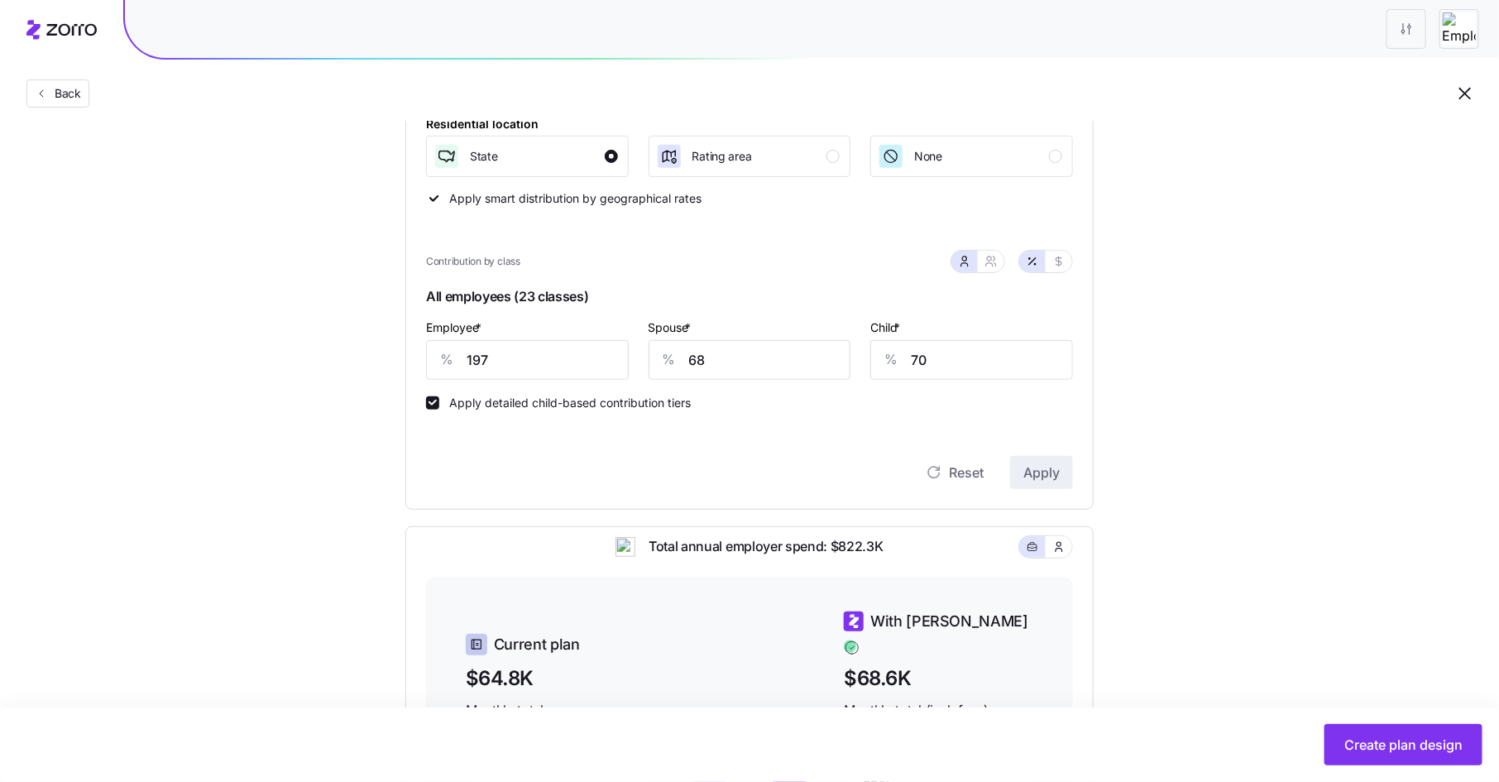
scroll to position [273, 0]
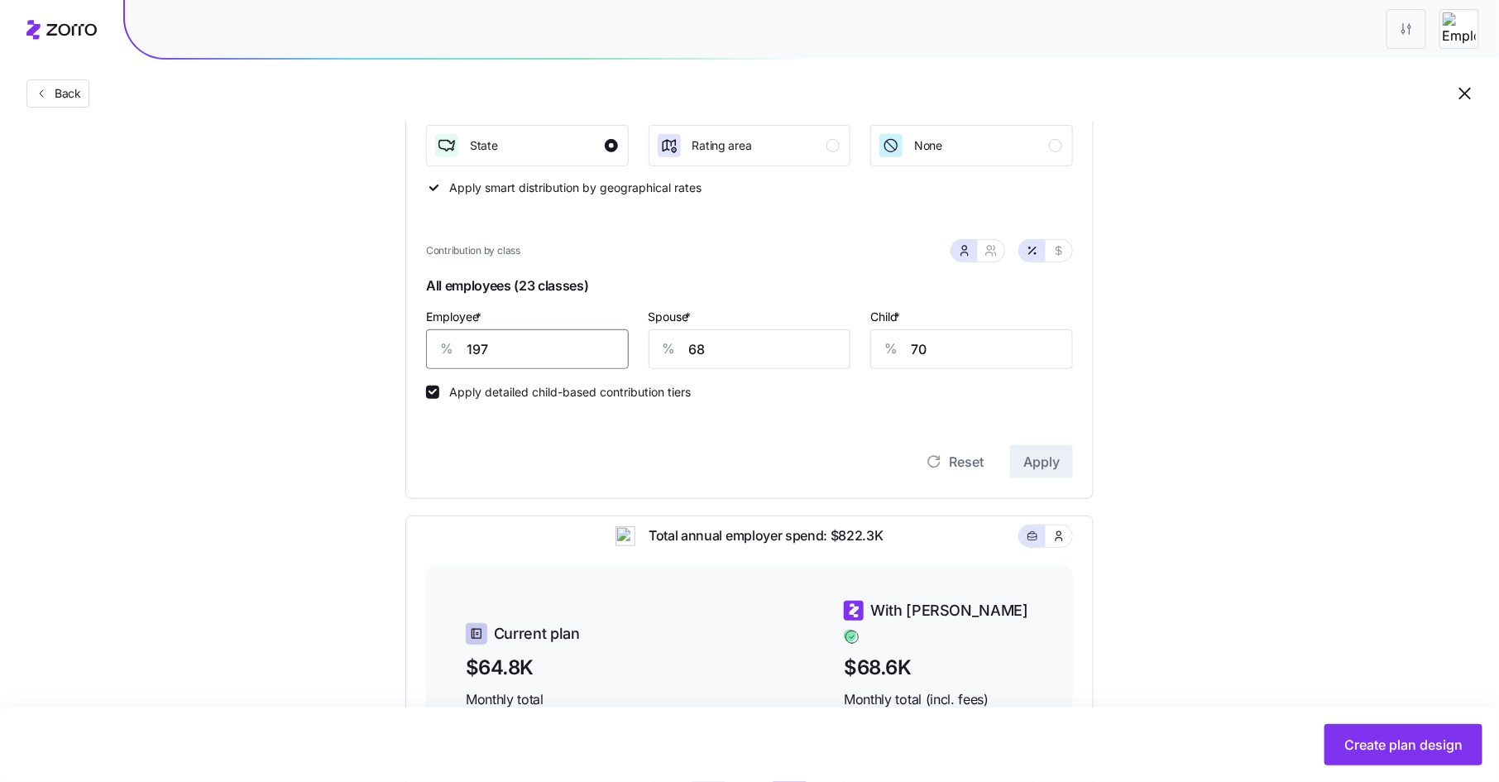
drag, startPoint x: 493, startPoint y: 352, endPoint x: 426, endPoint y: 348, distance: 67.1
click at [426, 348] on div "% 197" at bounding box center [527, 349] width 203 height 40
type input "150"
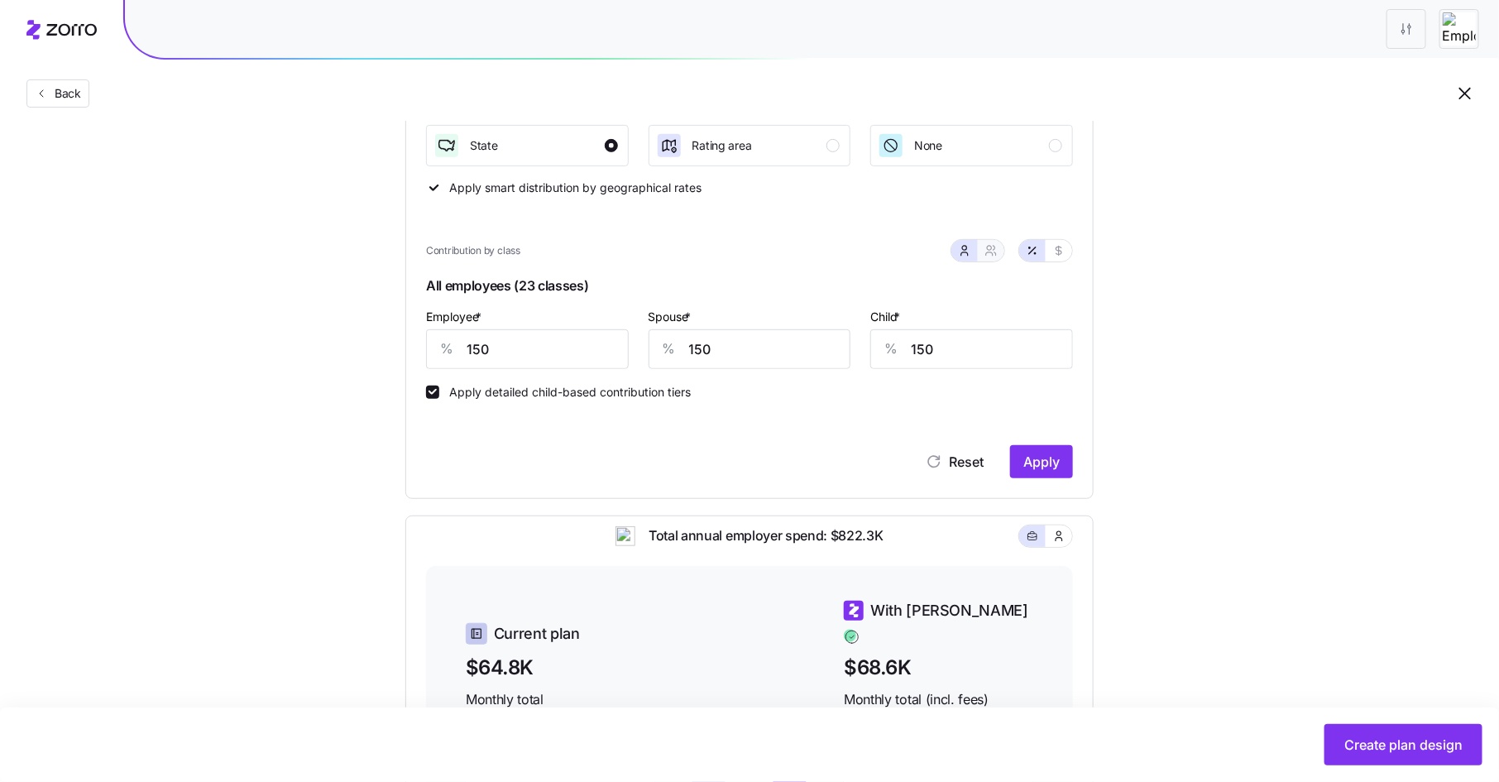
click at [995, 254] on icon "button" at bounding box center [990, 250] width 13 height 13
click at [964, 255] on icon "button" at bounding box center [964, 250] width 13 height 13
click at [1045, 459] on span "Apply" at bounding box center [1041, 462] width 36 height 20
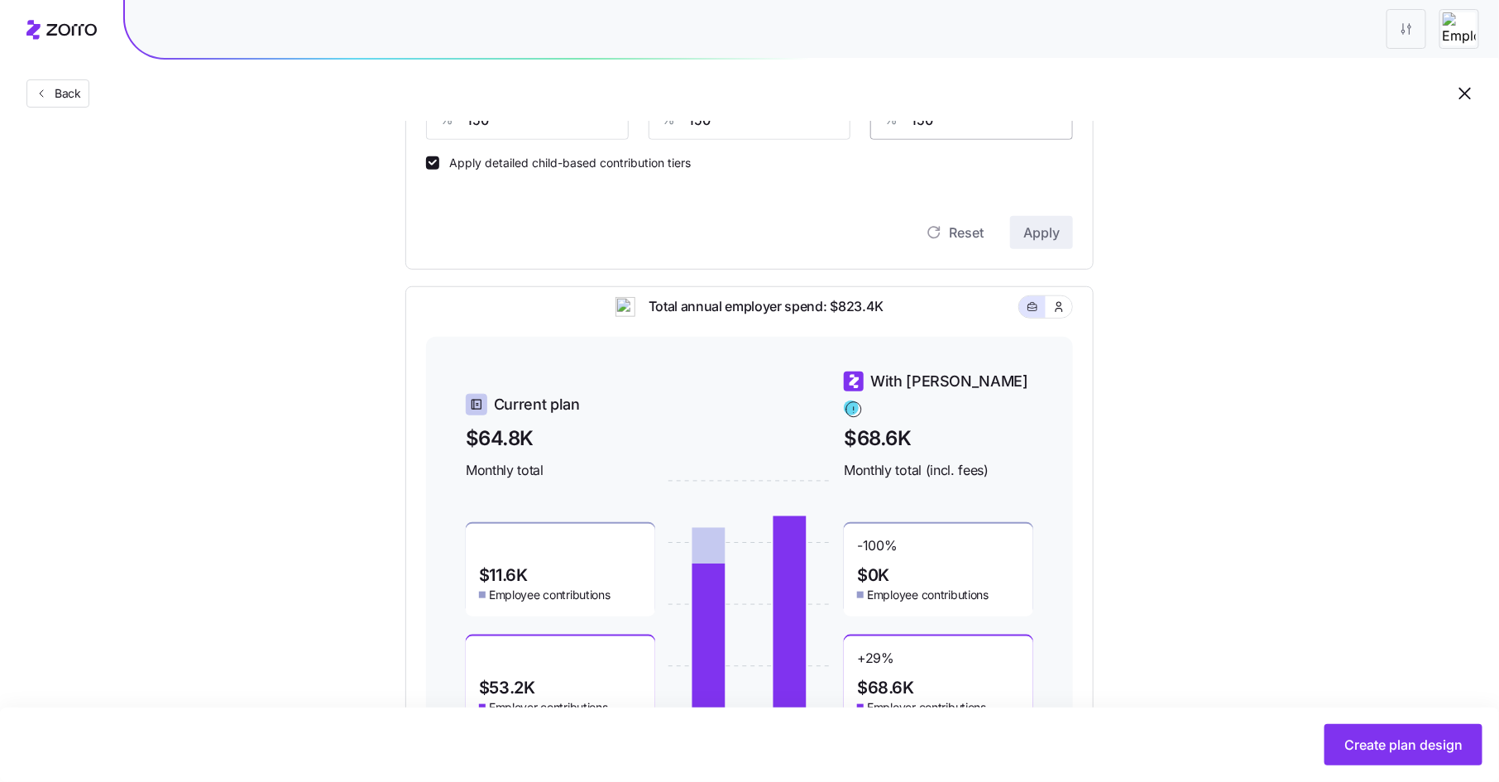
scroll to position [598, 0]
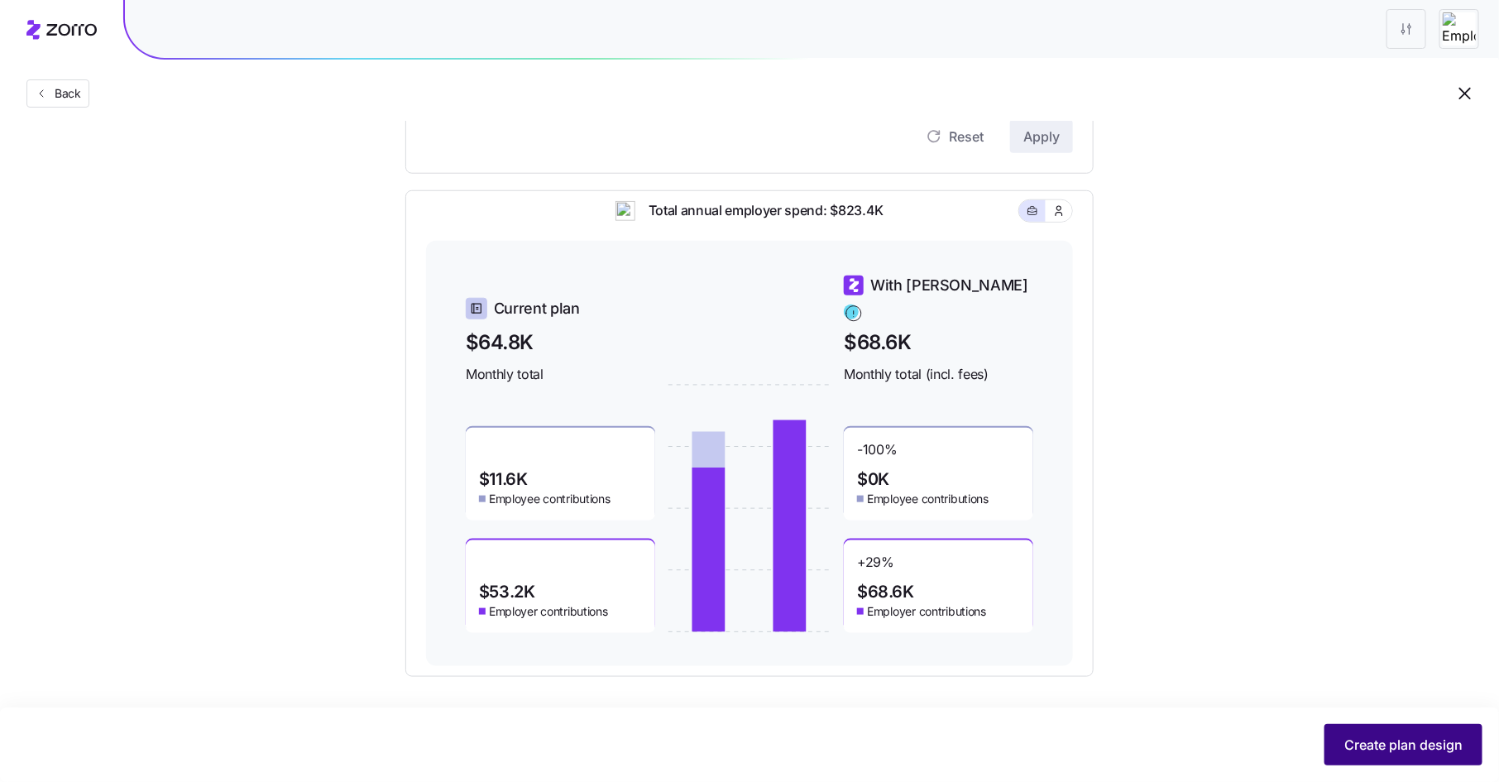
click at [1381, 745] on span "Create plan design" at bounding box center [1403, 744] width 118 height 20
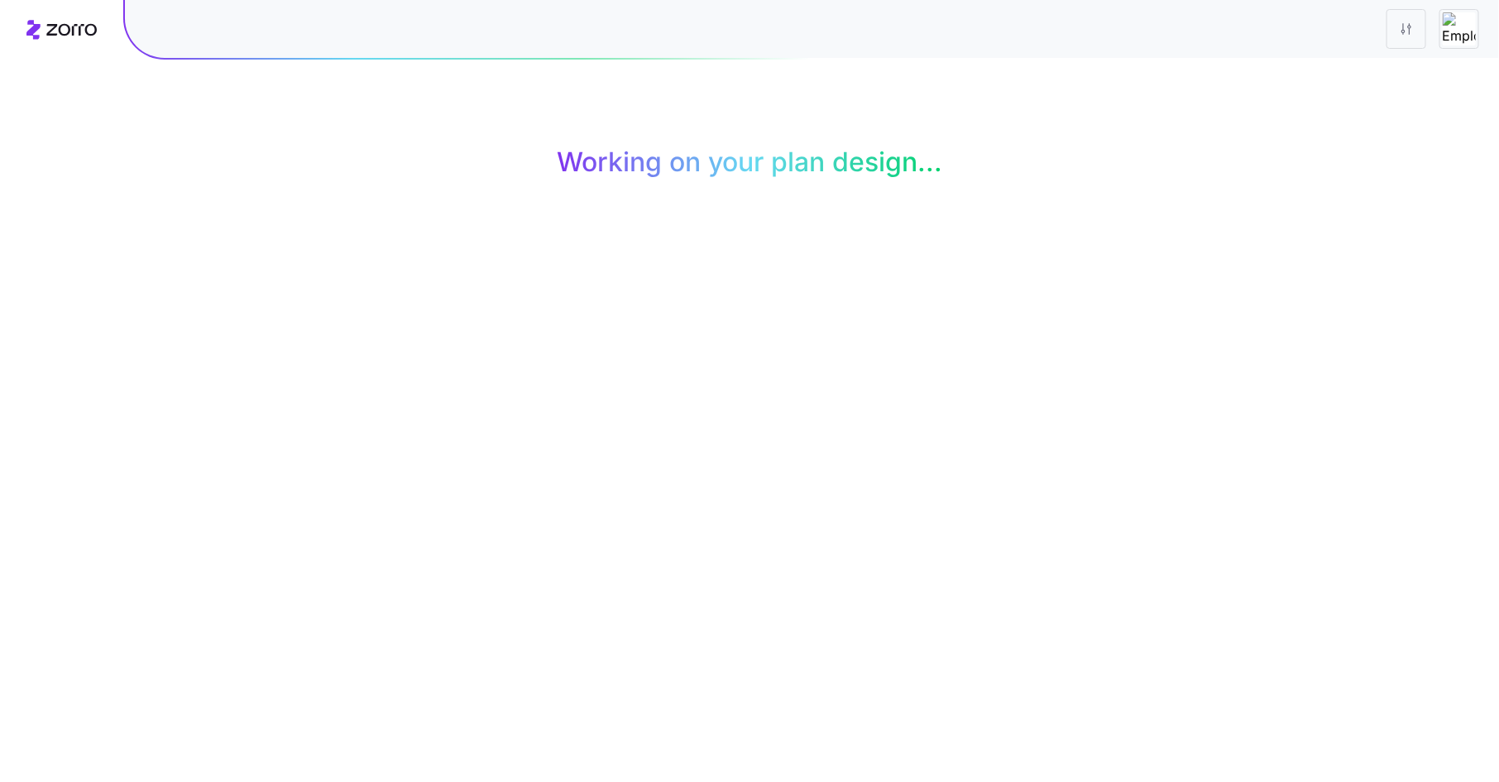
scroll to position [0, 0]
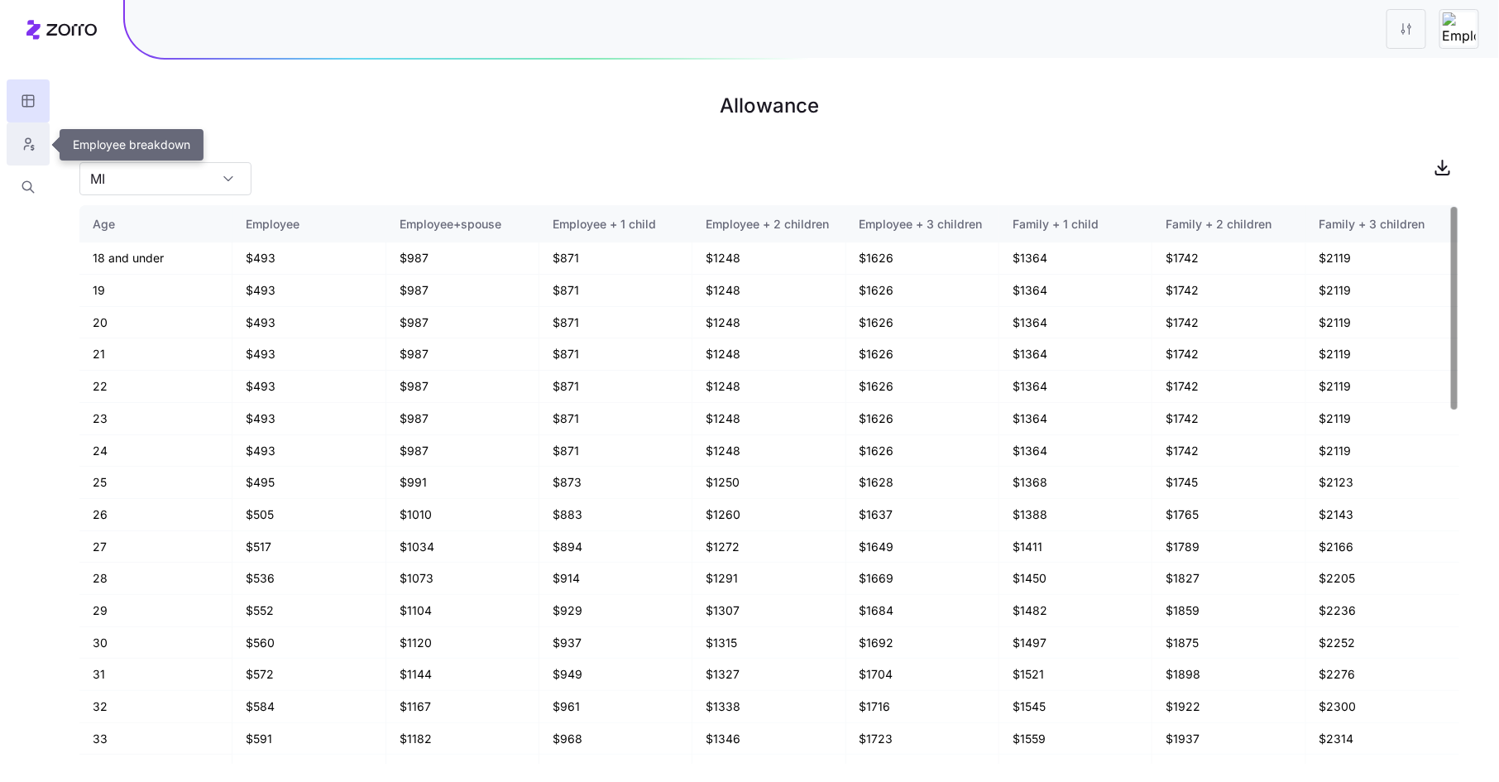
click at [34, 139] on icon "button" at bounding box center [28, 144] width 15 height 17
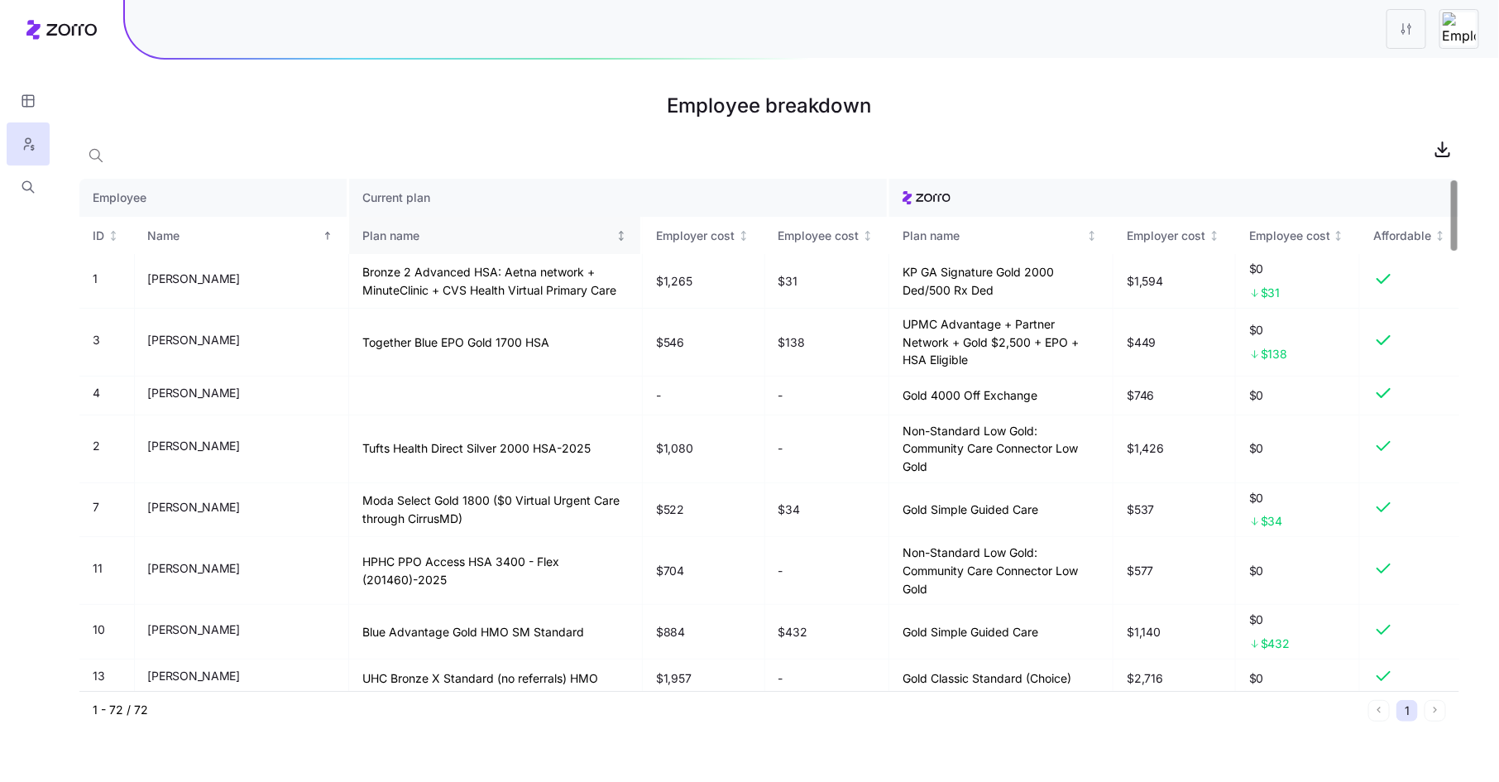
click at [426, 230] on div "Plan name" at bounding box center [487, 236] width 251 height 18
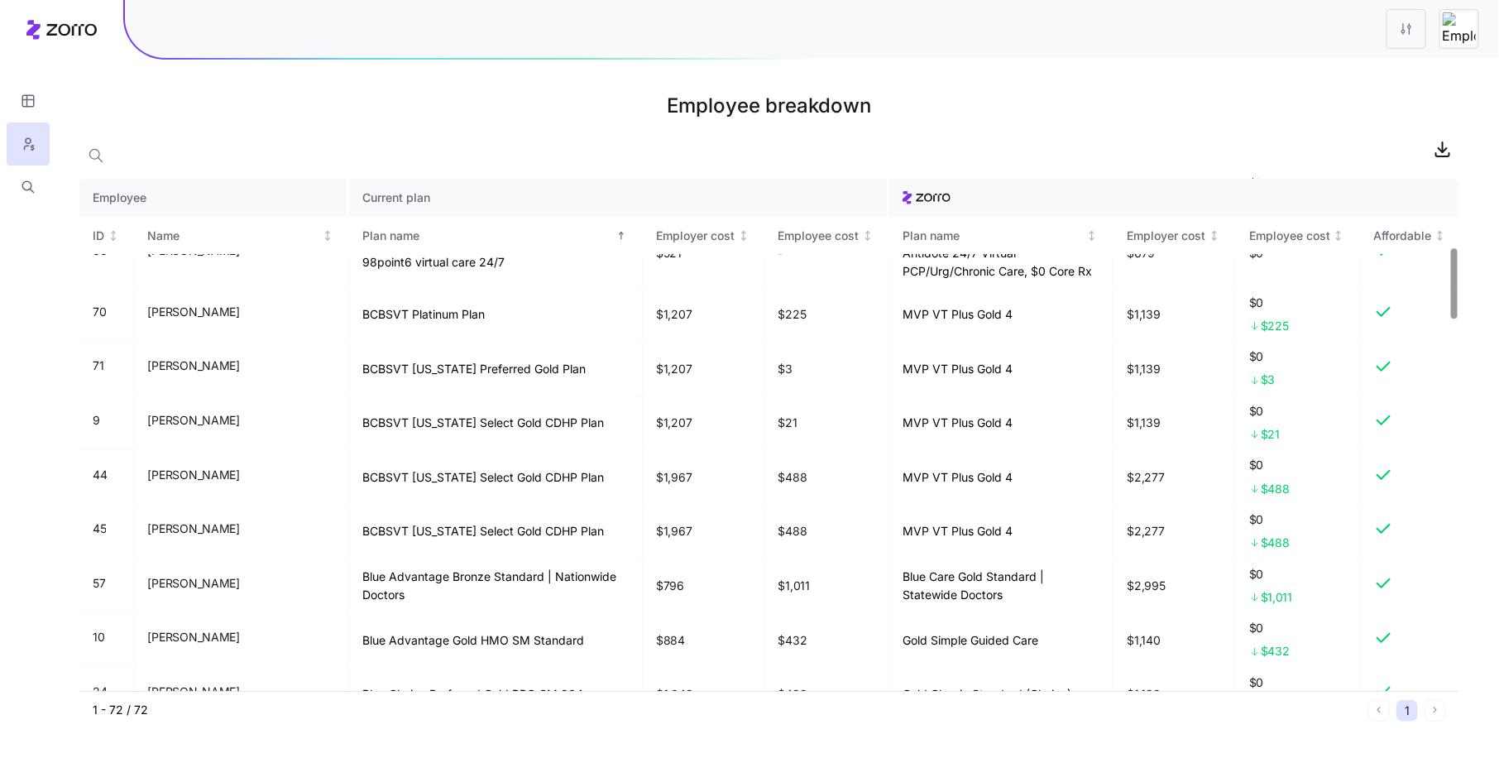
scroll to position [500, 0]
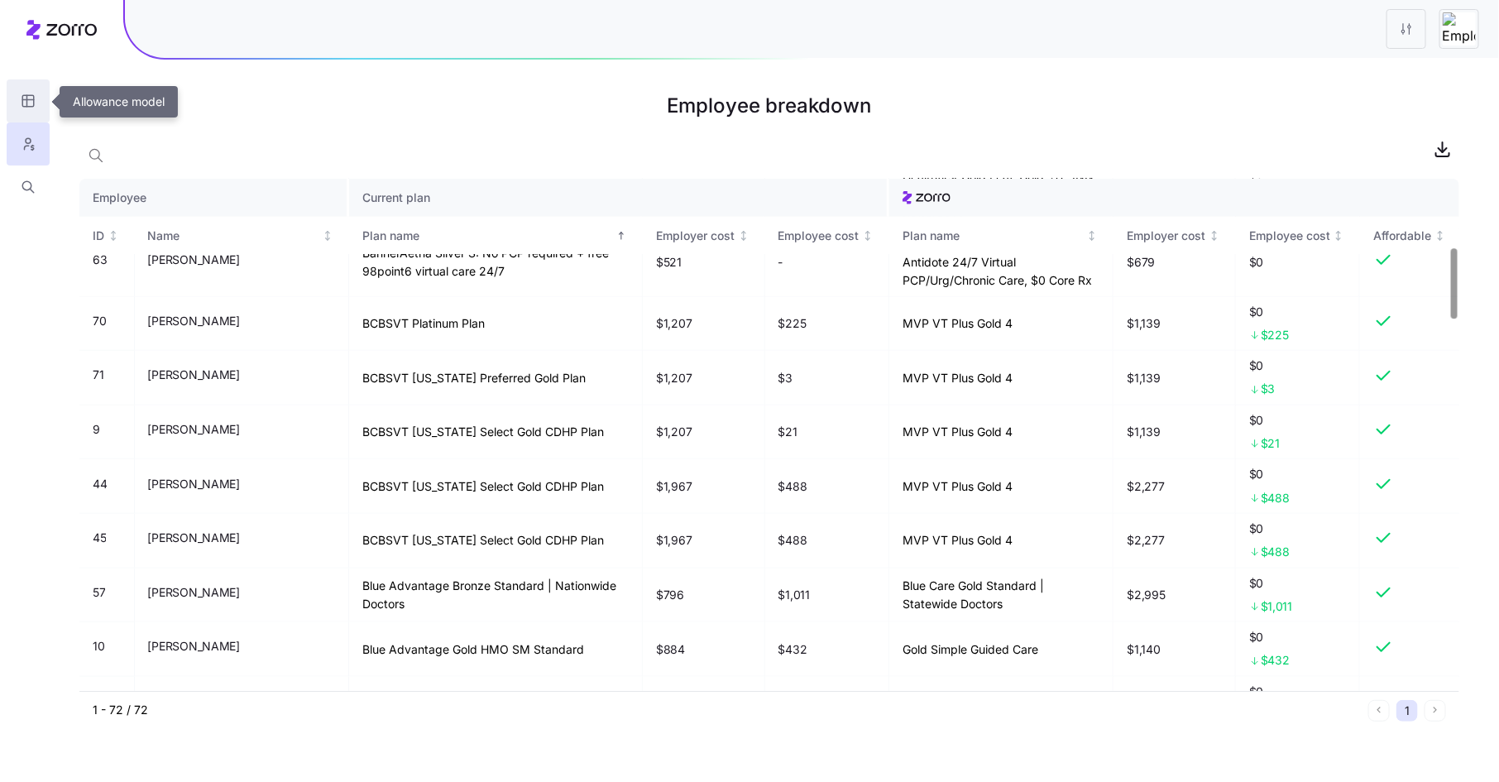
click at [27, 104] on icon "button" at bounding box center [27, 101] width 0 height 12
